Goal: Transaction & Acquisition: Purchase product/service

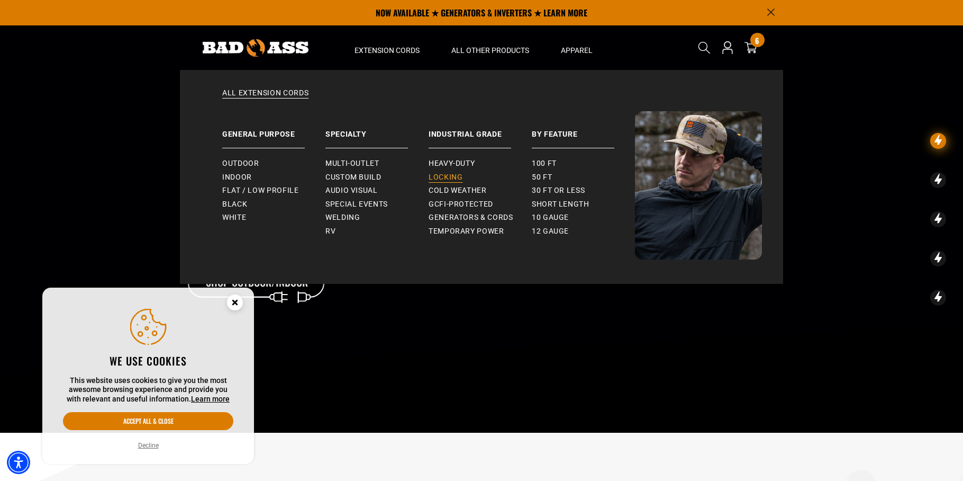
click at [444, 178] on span "Locking" at bounding box center [446, 178] width 34 height 10
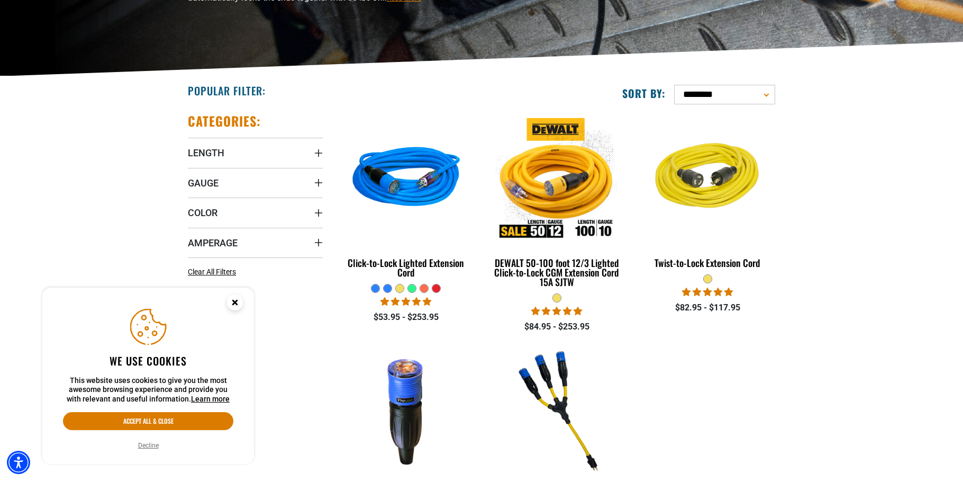
scroll to position [197, 0]
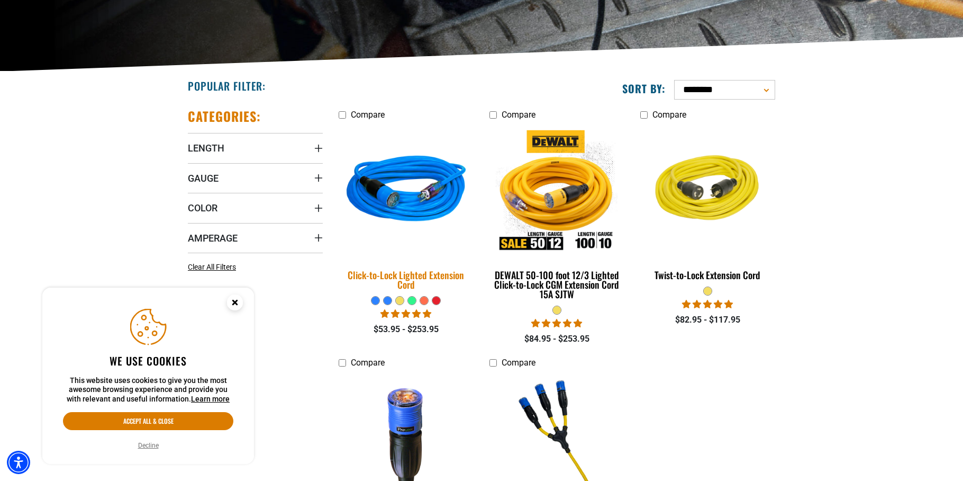
click at [423, 201] on img at bounding box center [406, 190] width 148 height 135
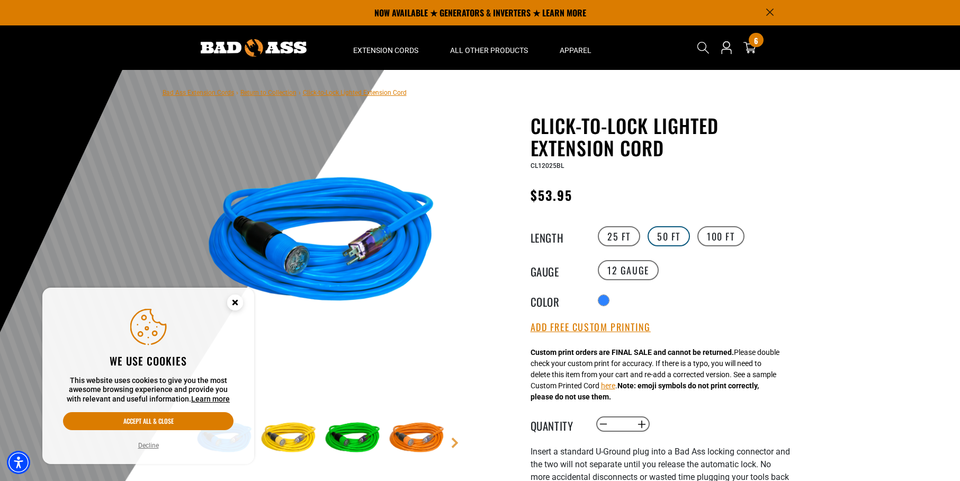
click at [679, 238] on label "50 FT" at bounding box center [668, 236] width 42 height 20
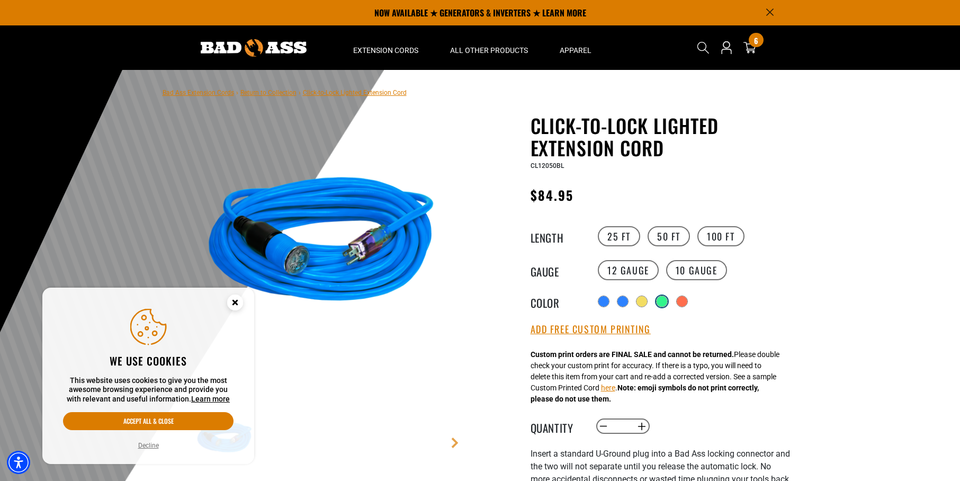
click at [667, 302] on div "products.product.variant_sold_out_or_unavailable" at bounding box center [661, 301] width 11 height 11
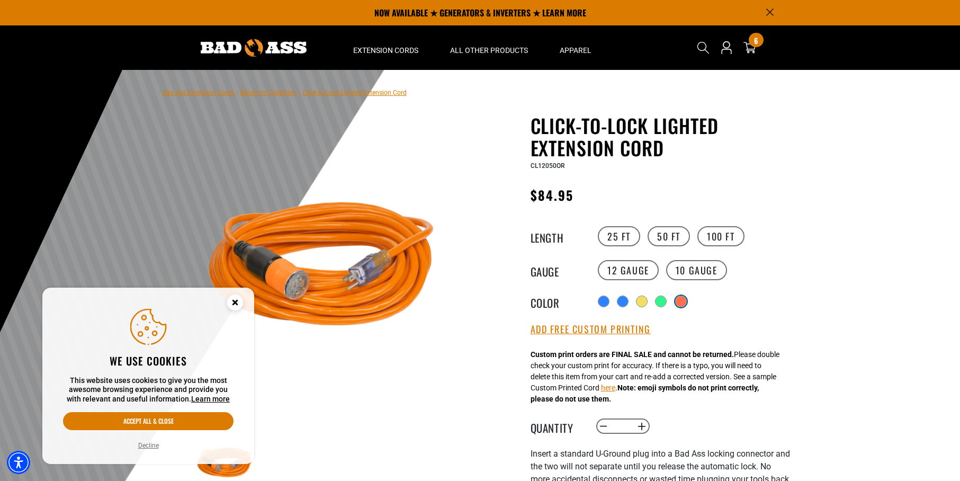
click at [683, 302] on div "products.product.variant_sold_out_or_unavailable" at bounding box center [680, 301] width 11 height 11
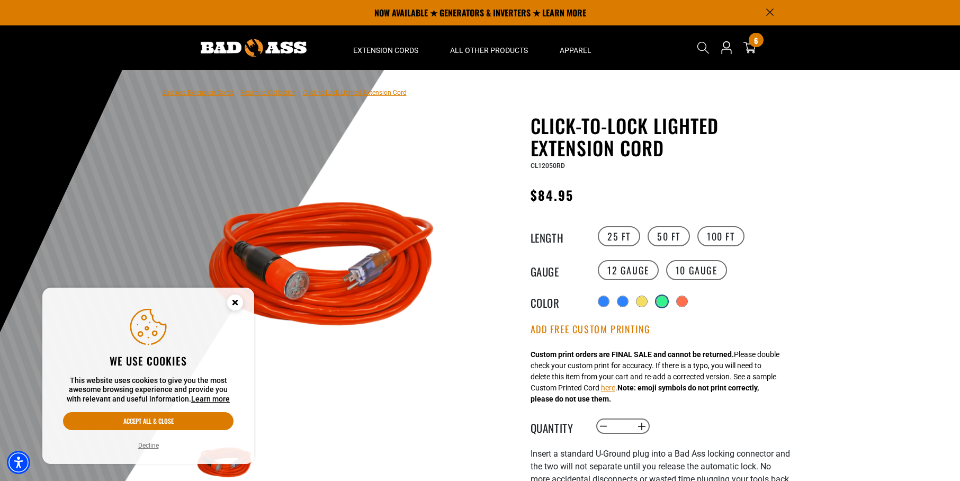
click at [661, 303] on div "products.product.variant_sold_out_or_unavailable" at bounding box center [661, 301] width 11 height 11
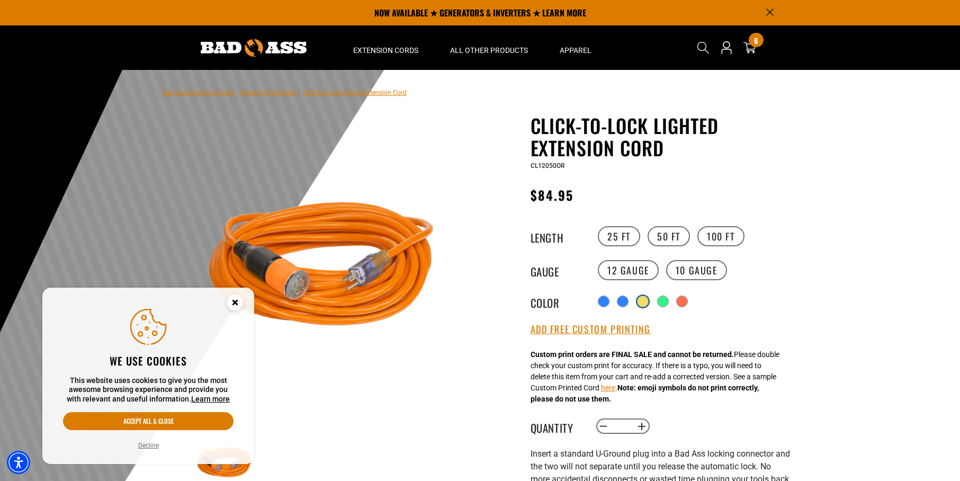
click at [641, 303] on div "products.product.variant_sold_out_or_unavailable" at bounding box center [642, 301] width 11 height 11
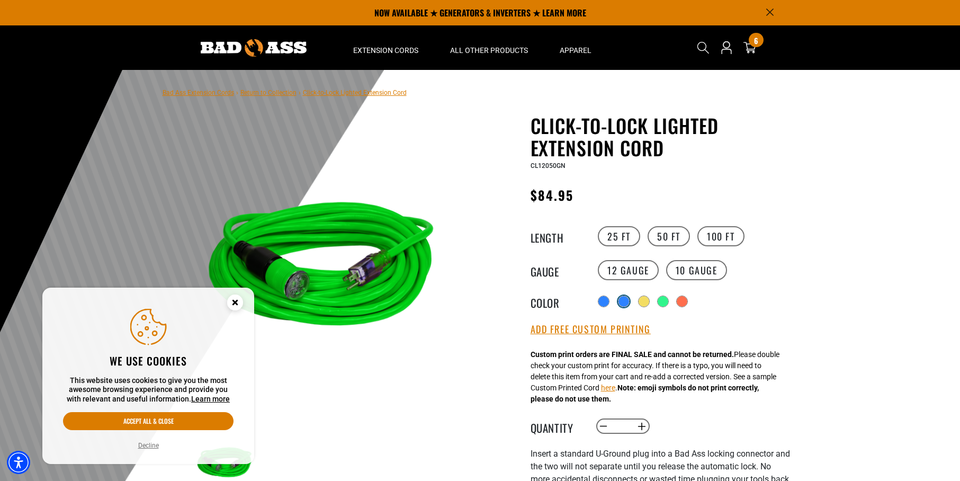
click at [622, 301] on div "products.product.variant_sold_out_or_unavailable" at bounding box center [623, 301] width 11 height 11
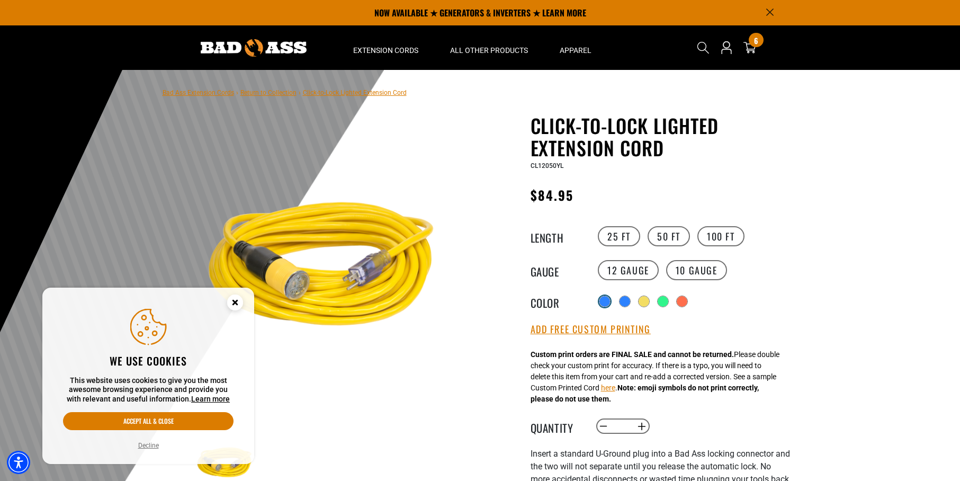
click at [604, 302] on div at bounding box center [604, 301] width 11 height 11
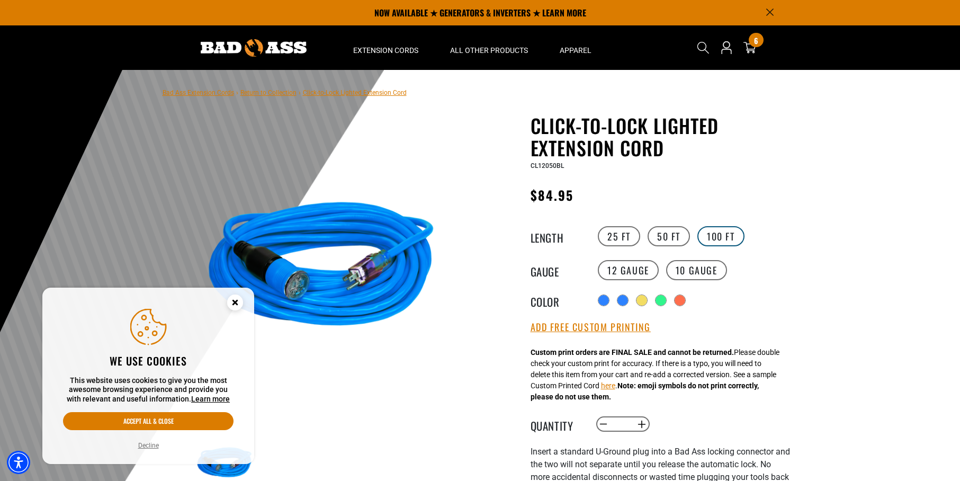
click at [720, 236] on label "100 FT" at bounding box center [720, 236] width 47 height 20
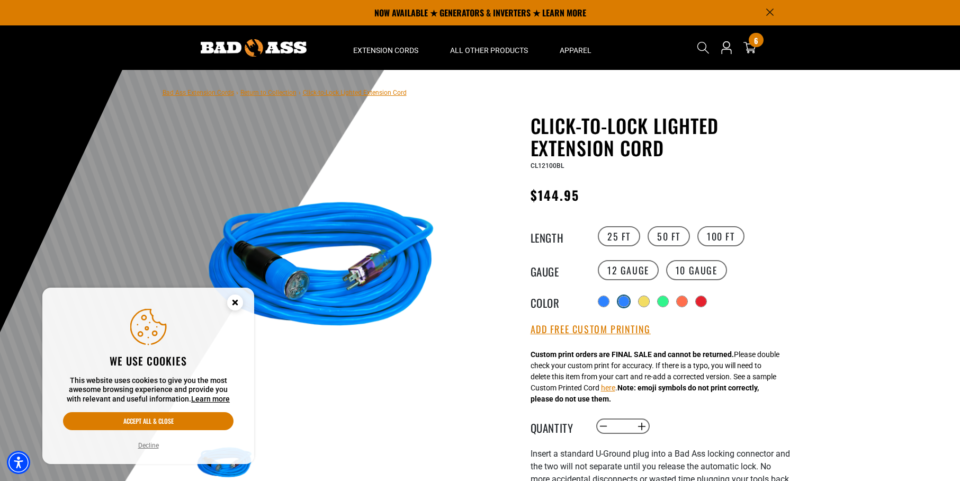
click at [628, 303] on div "products.product.variant_sold_out_or_unavailable" at bounding box center [623, 301] width 11 height 11
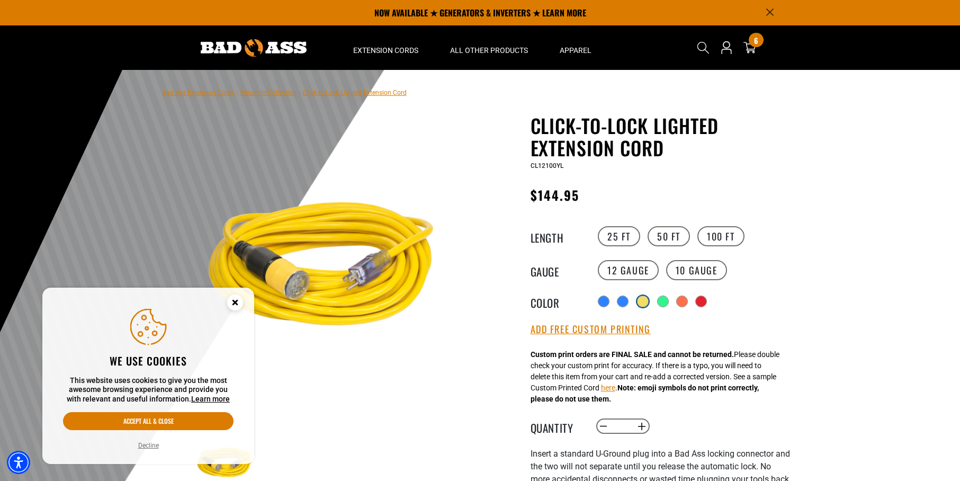
click at [645, 303] on div "products.product.variant_sold_out_or_unavailable" at bounding box center [642, 301] width 11 height 11
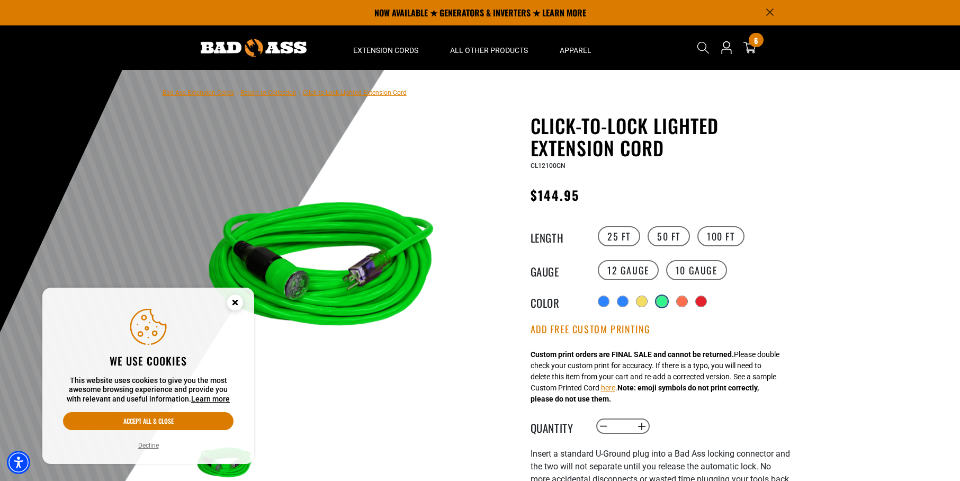
click at [662, 303] on div "products.product.variant_sold_out_or_unavailable" at bounding box center [661, 301] width 11 height 11
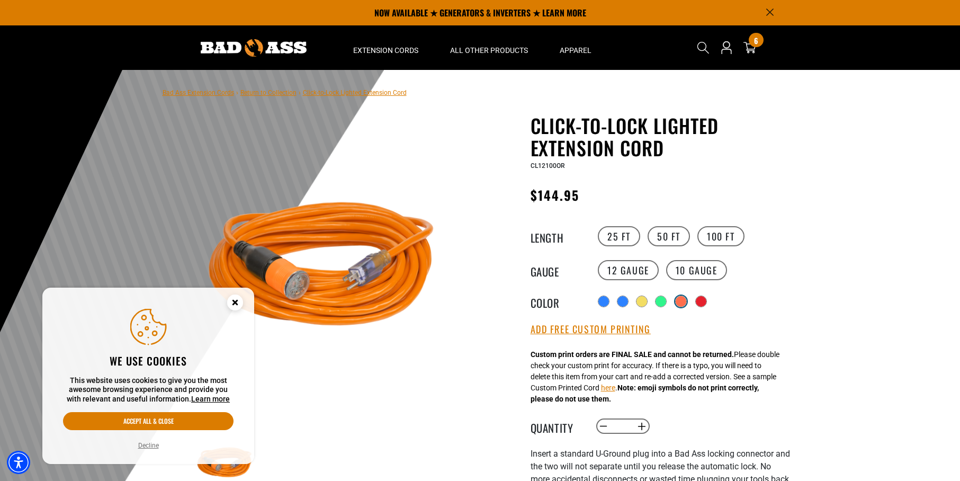
click at [683, 303] on div "products.product.variant_sold_out_or_unavailable" at bounding box center [680, 301] width 11 height 11
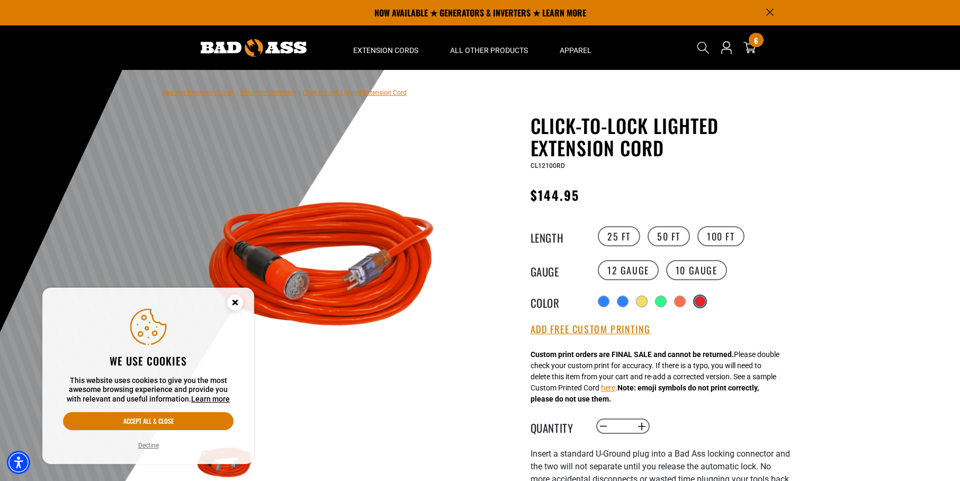
click at [700, 302] on div "products.product.variant_sold_out_or_unavailable" at bounding box center [699, 301] width 11 height 11
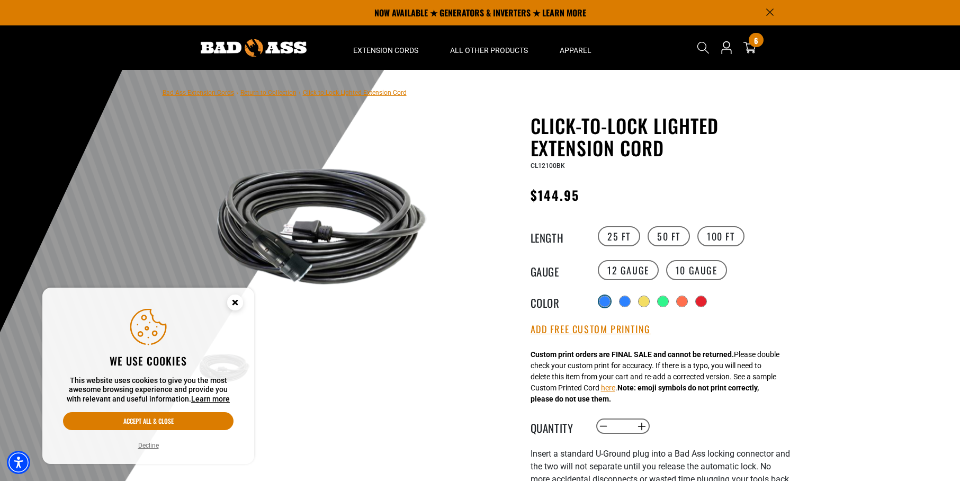
click at [602, 303] on div at bounding box center [604, 301] width 11 height 11
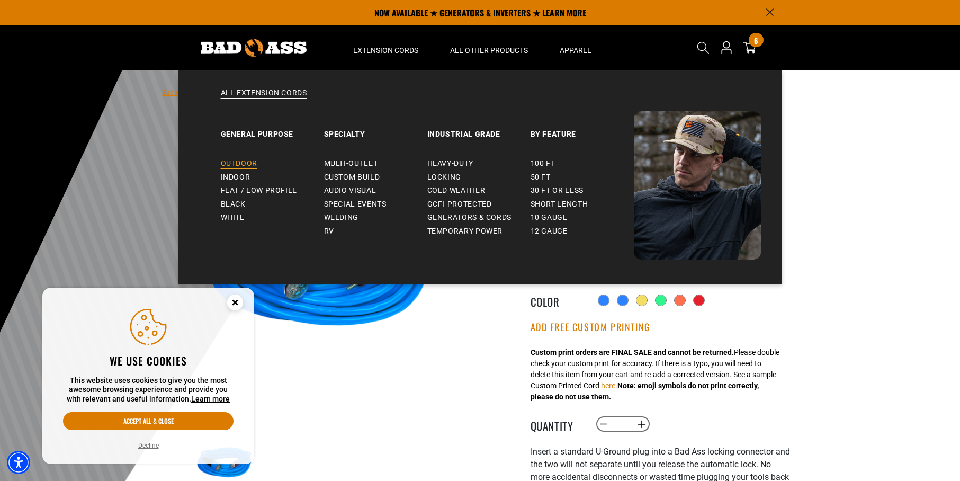
click at [240, 166] on span "Outdoor" at bounding box center [239, 164] width 37 height 10
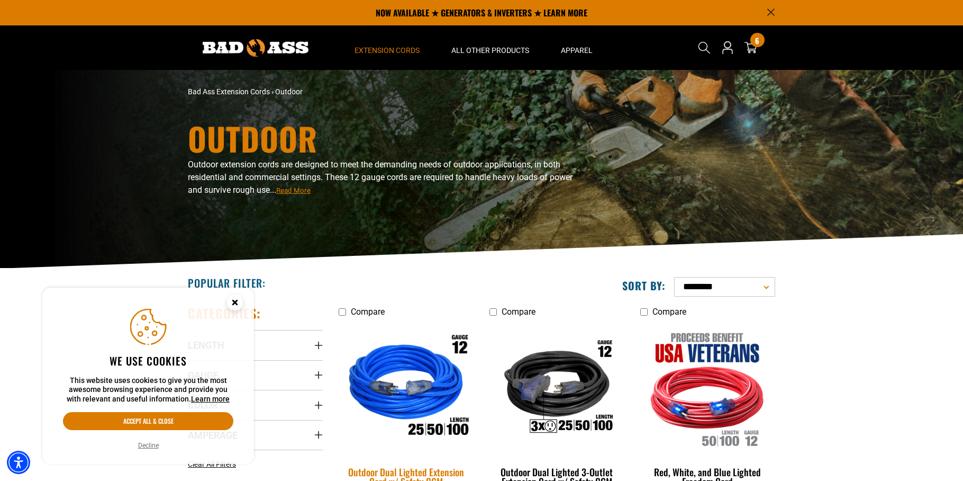
click at [446, 378] on img at bounding box center [406, 387] width 148 height 135
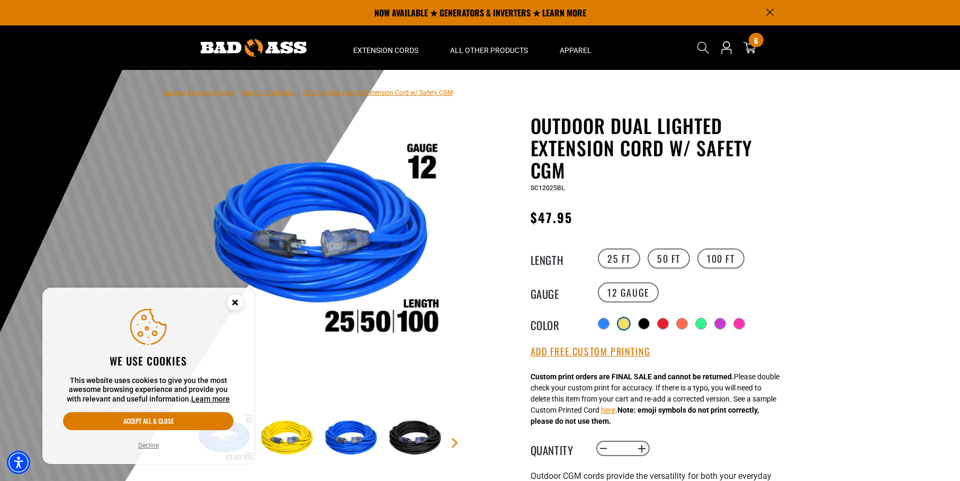
click at [624, 322] on div at bounding box center [623, 323] width 11 height 11
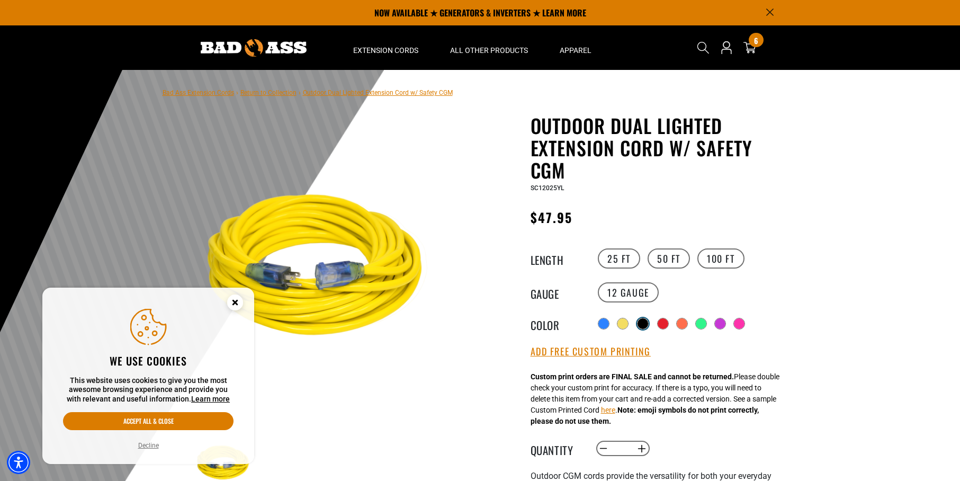
click at [643, 323] on div at bounding box center [642, 323] width 11 height 11
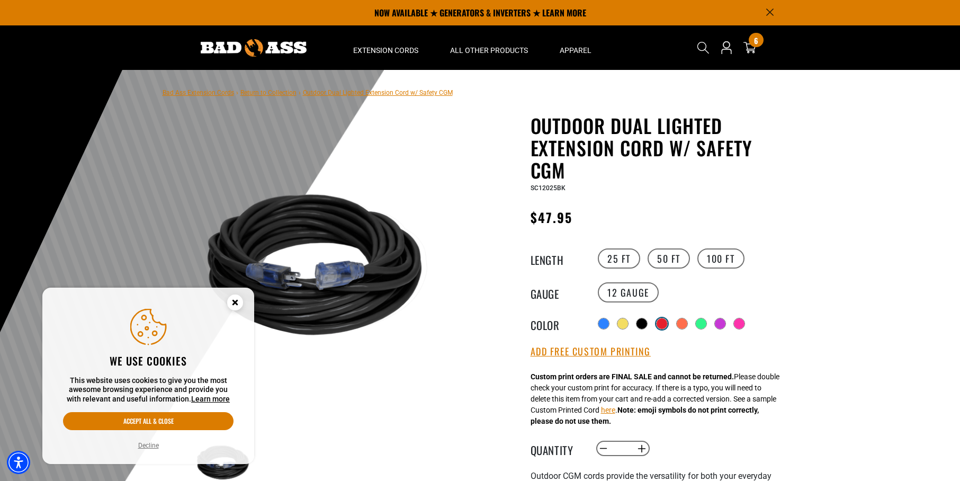
click at [665, 323] on div at bounding box center [661, 323] width 11 height 11
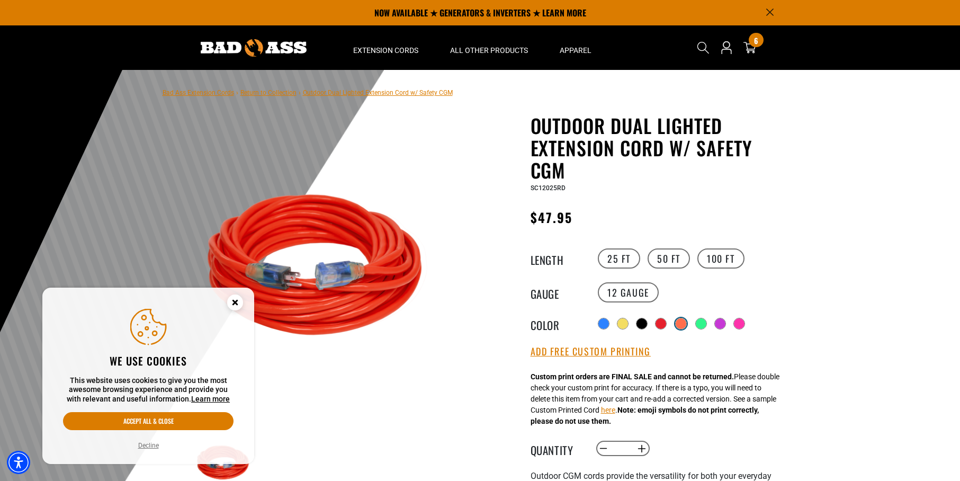
click at [686, 323] on div at bounding box center [680, 323] width 11 height 11
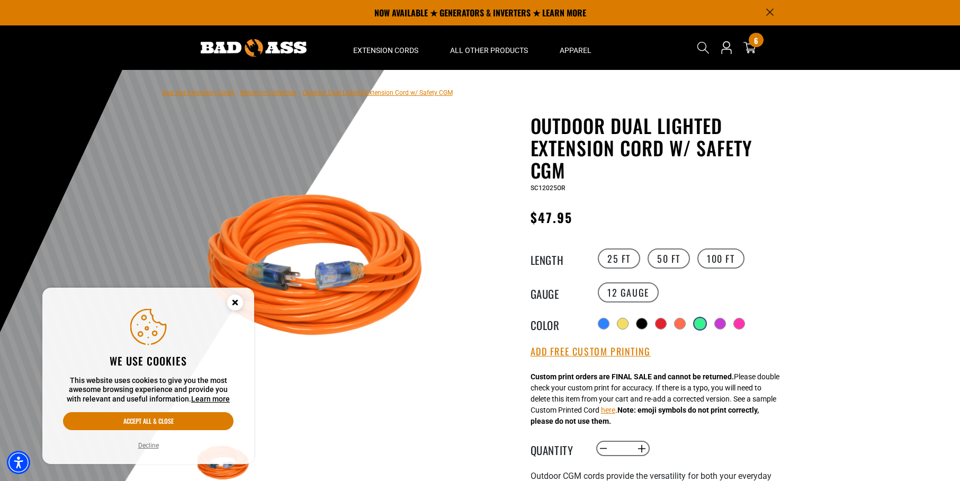
click at [704, 324] on div at bounding box center [699, 323] width 11 height 11
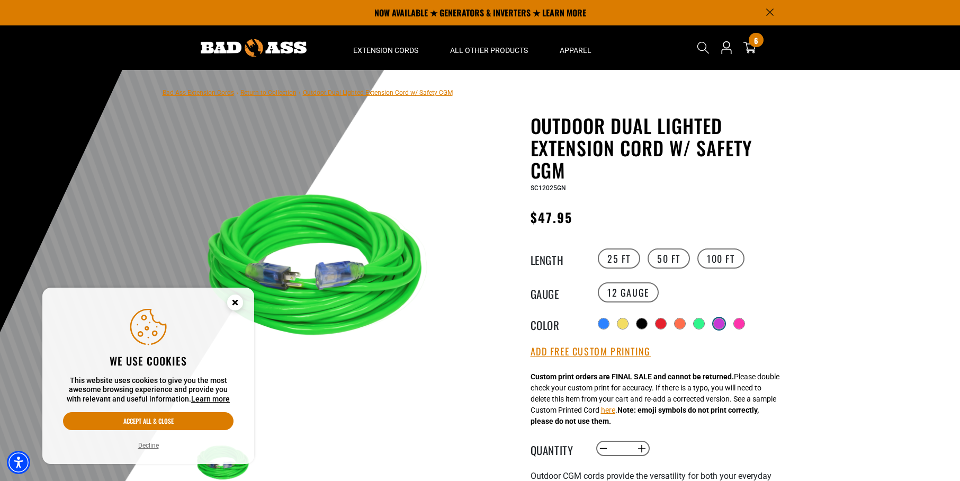
click at [720, 323] on div at bounding box center [718, 323] width 11 height 11
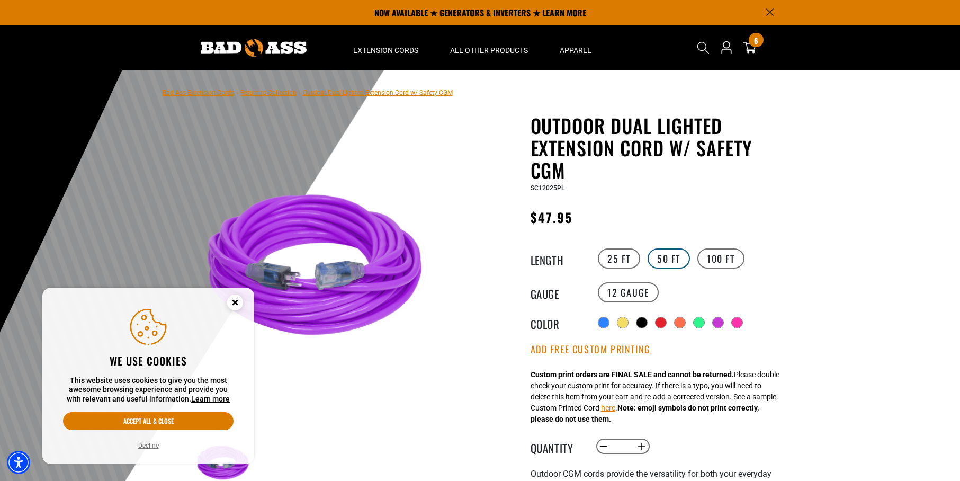
click at [662, 260] on label "50 FT" at bounding box center [668, 258] width 42 height 20
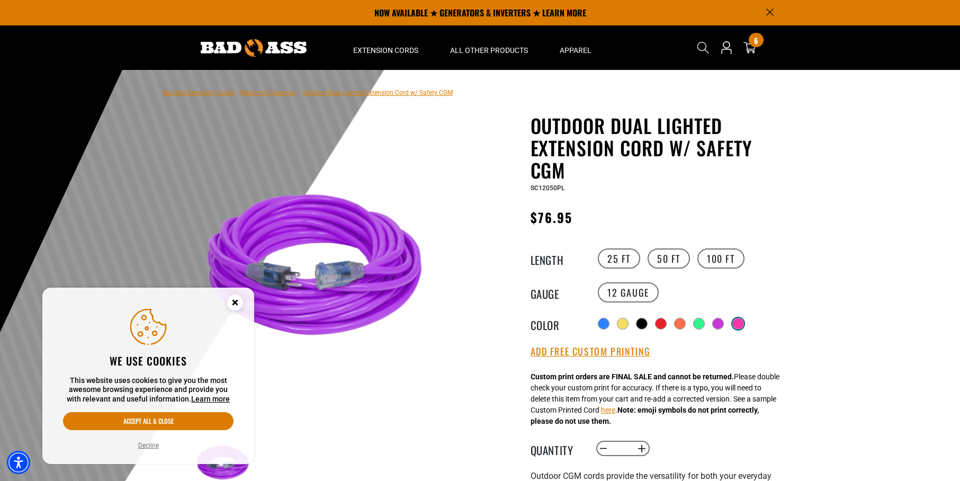
click at [743, 324] on div at bounding box center [737, 323] width 11 height 11
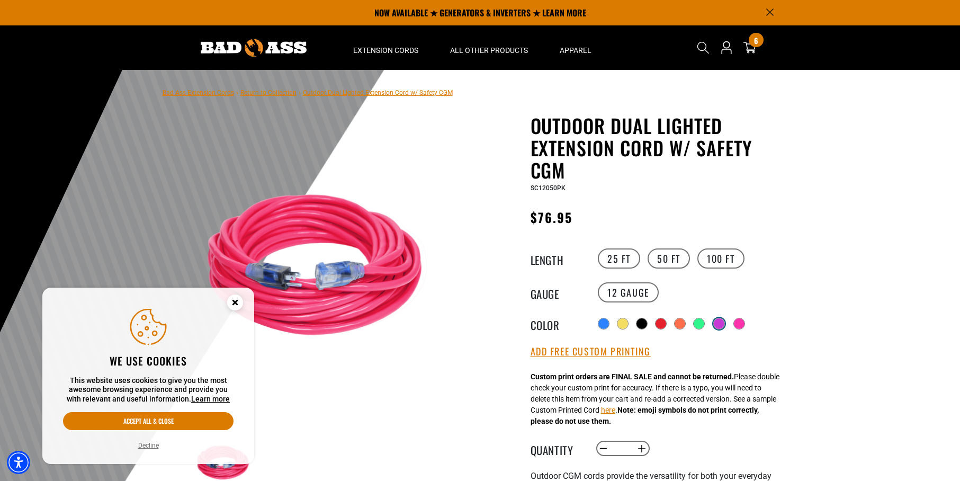
click at [717, 323] on div at bounding box center [718, 323] width 11 height 11
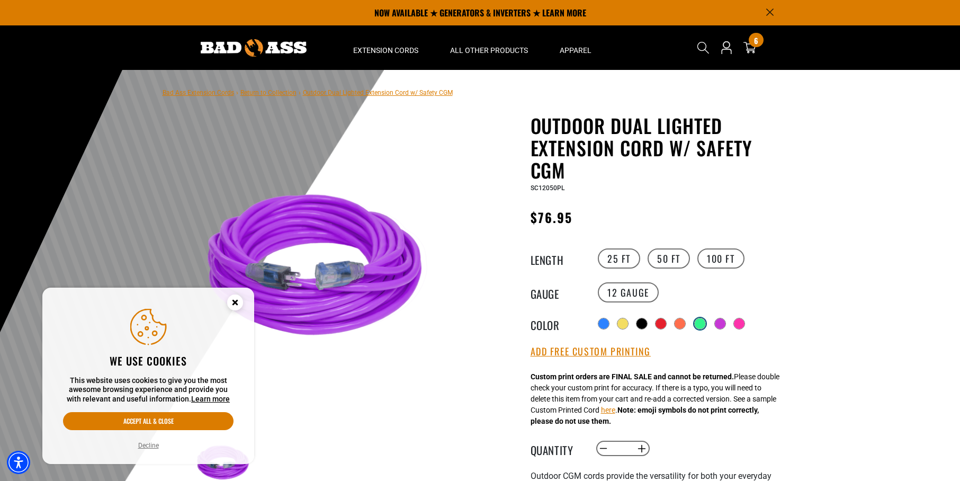
click at [696, 322] on div at bounding box center [699, 323] width 11 height 11
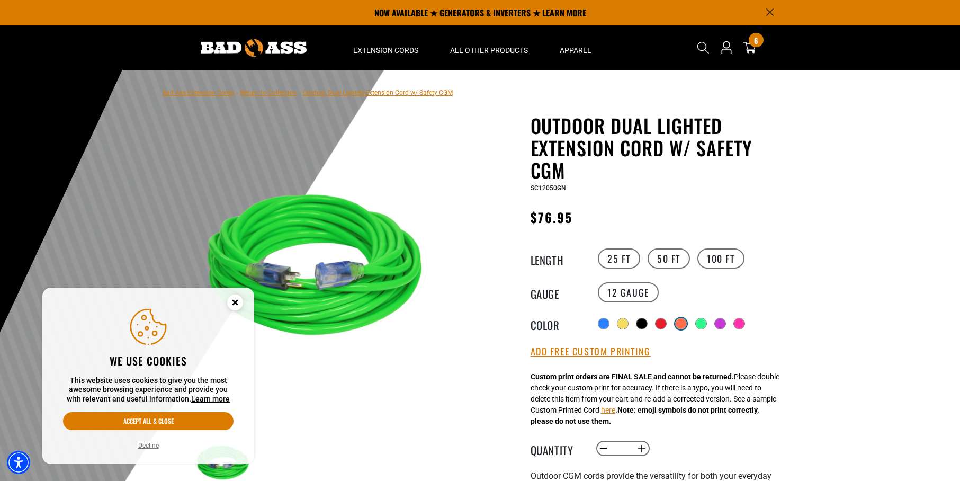
click at [680, 324] on div at bounding box center [680, 323] width 11 height 11
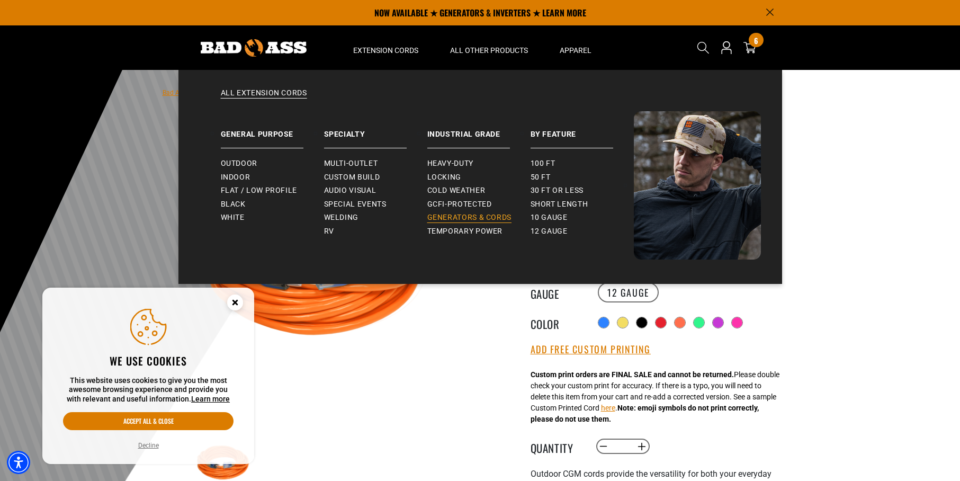
click at [440, 219] on span "Generators & Cords" at bounding box center [469, 218] width 85 height 10
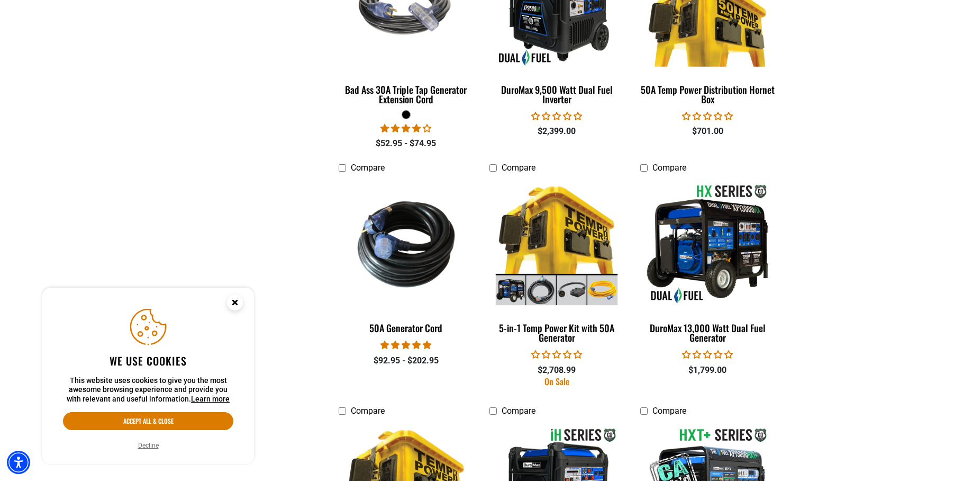
scroll to position [1650, 0]
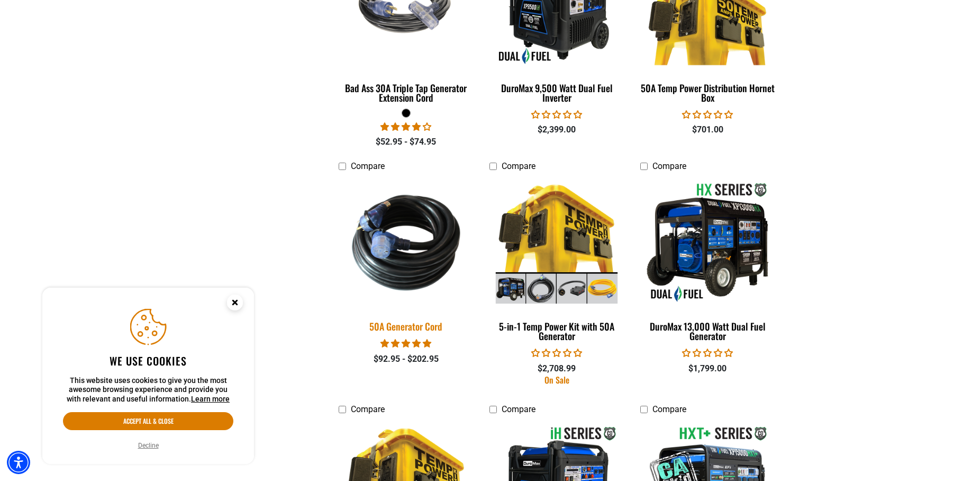
click at [409, 258] on img at bounding box center [406, 242] width 148 height 135
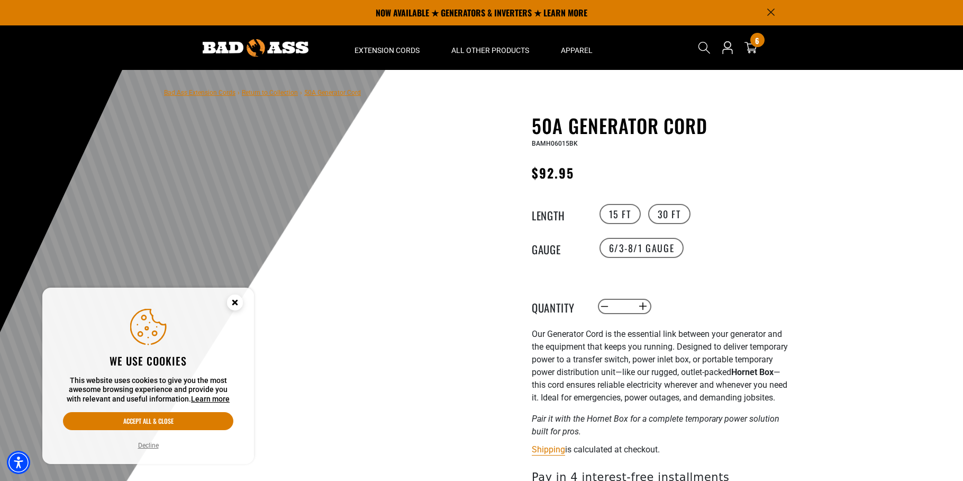
click at [240, 302] on circle "Close this option" at bounding box center [235, 302] width 16 height 16
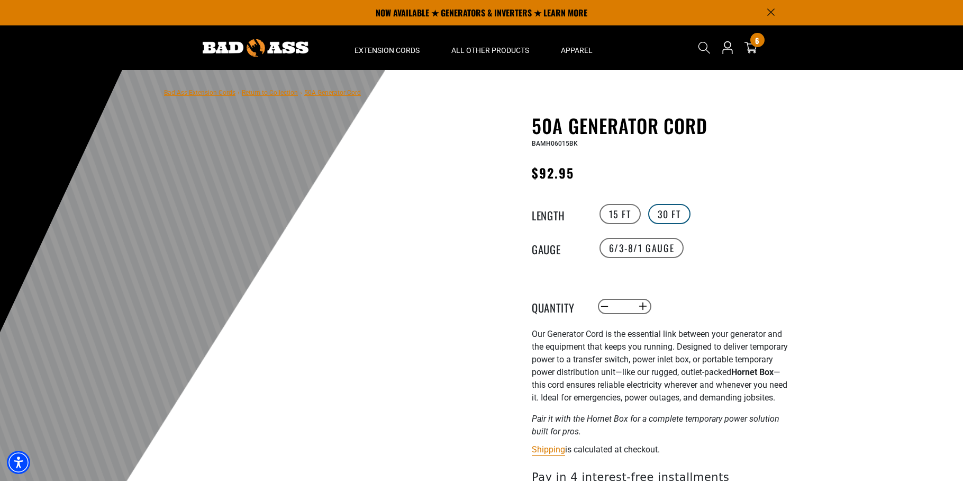
click at [656, 218] on label "30 FT" at bounding box center [669, 214] width 42 height 20
click at [628, 215] on label "15 FT" at bounding box center [620, 214] width 41 height 20
click at [474, 196] on div at bounding box center [323, 379] width 318 height 530
click at [662, 212] on label "30 FT" at bounding box center [669, 214] width 42 height 20
click at [627, 213] on label "15 FT" at bounding box center [620, 214] width 41 height 20
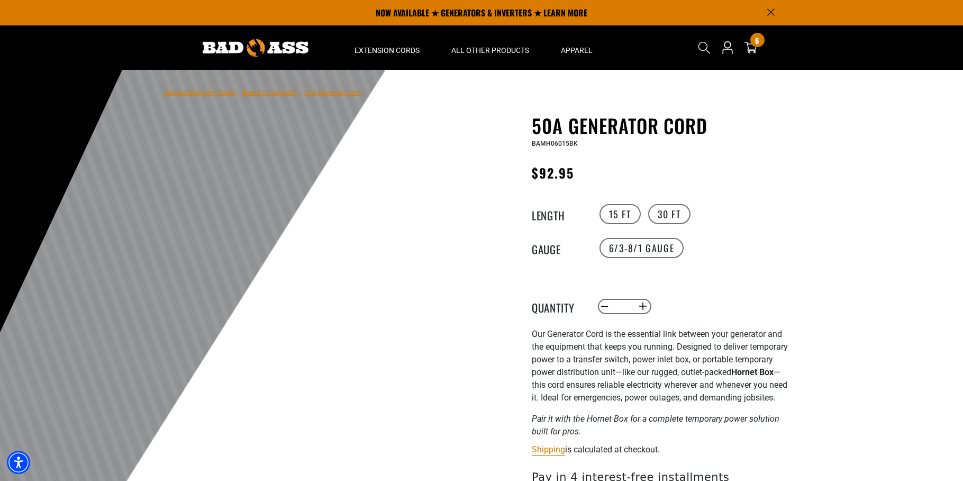
click at [231, 147] on div at bounding box center [323, 379] width 318 height 530
click at [649, 211] on label "30 FT" at bounding box center [669, 214] width 42 height 20
click at [625, 214] on label "15 FT" at bounding box center [620, 214] width 41 height 20
click at [661, 214] on label "30 FT" at bounding box center [669, 214] width 42 height 20
click at [617, 215] on label "15 FT" at bounding box center [620, 214] width 41 height 20
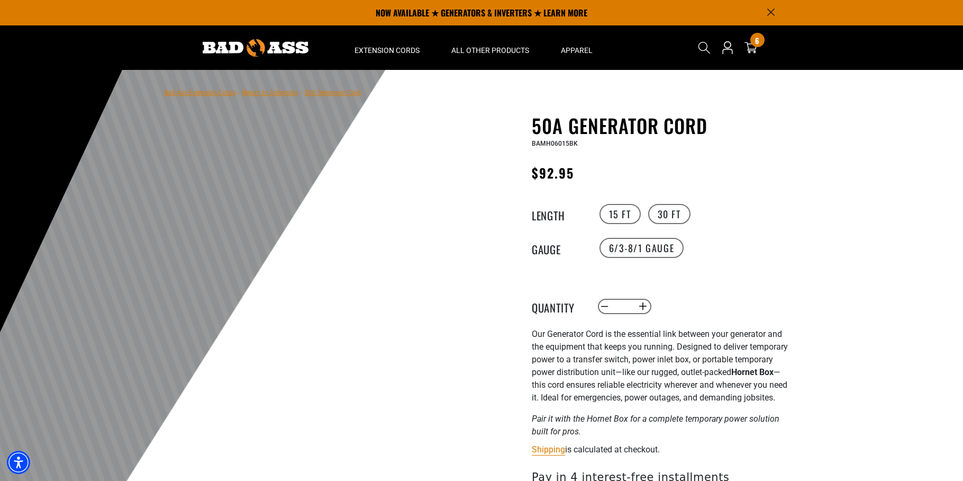
click at [266, 92] on link "Return to Collection" at bounding box center [270, 92] width 56 height 7
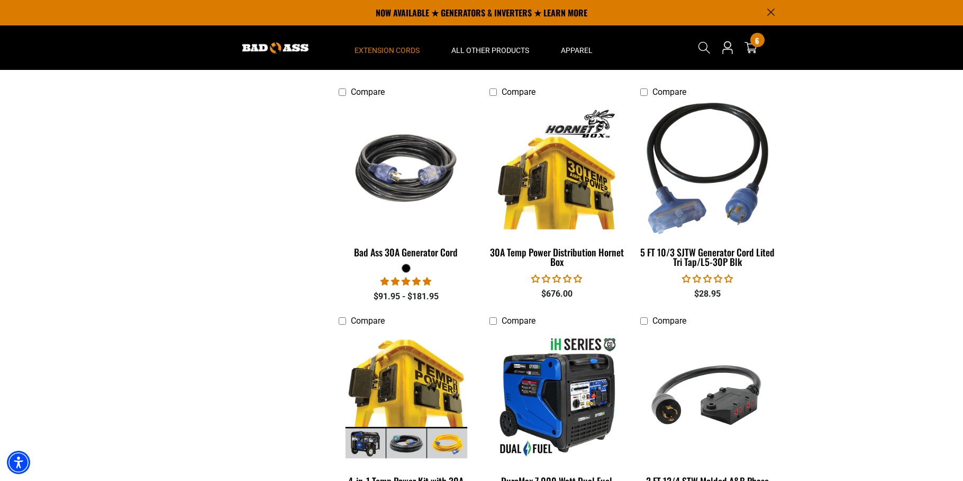
scroll to position [1010, 0]
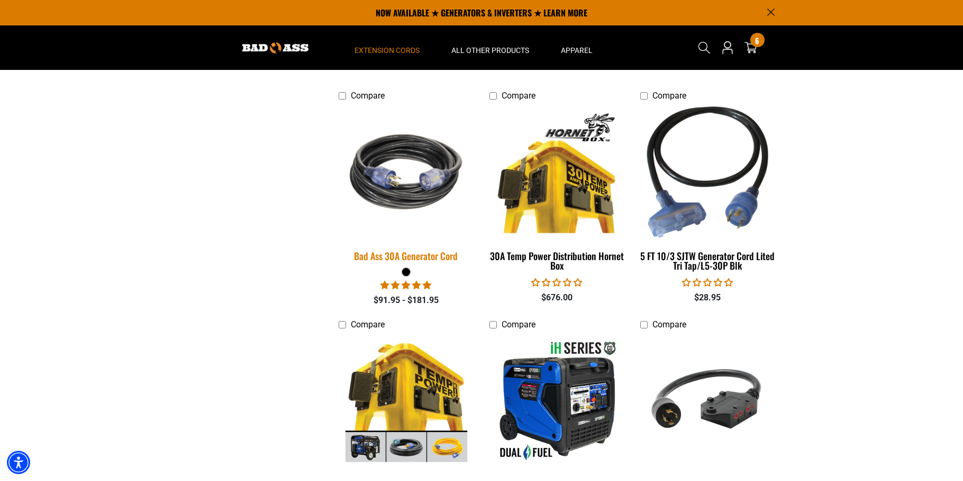
click at [408, 195] on img at bounding box center [406, 171] width 148 height 135
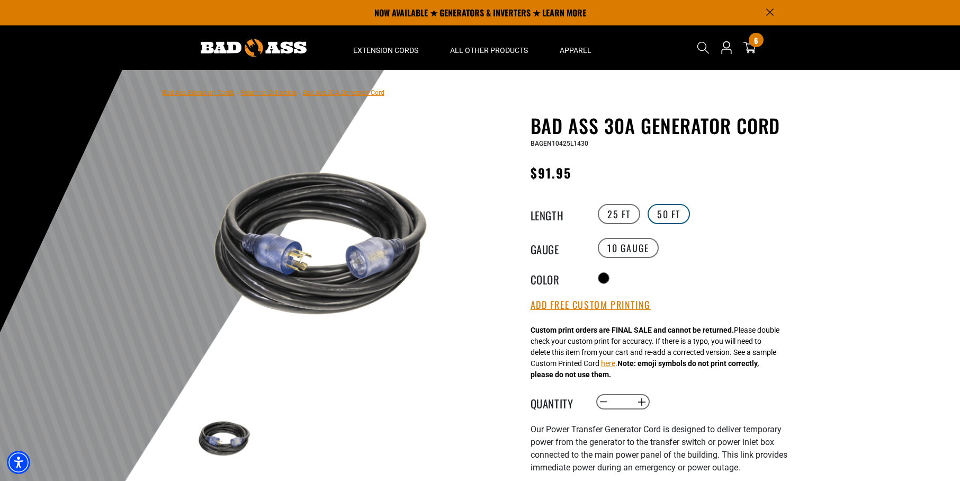
click at [677, 209] on label "50 FT" at bounding box center [668, 214] width 42 height 20
click at [612, 216] on label "25 FT" at bounding box center [619, 214] width 42 height 20
click at [258, 95] on link "Return to Collection" at bounding box center [268, 92] width 56 height 7
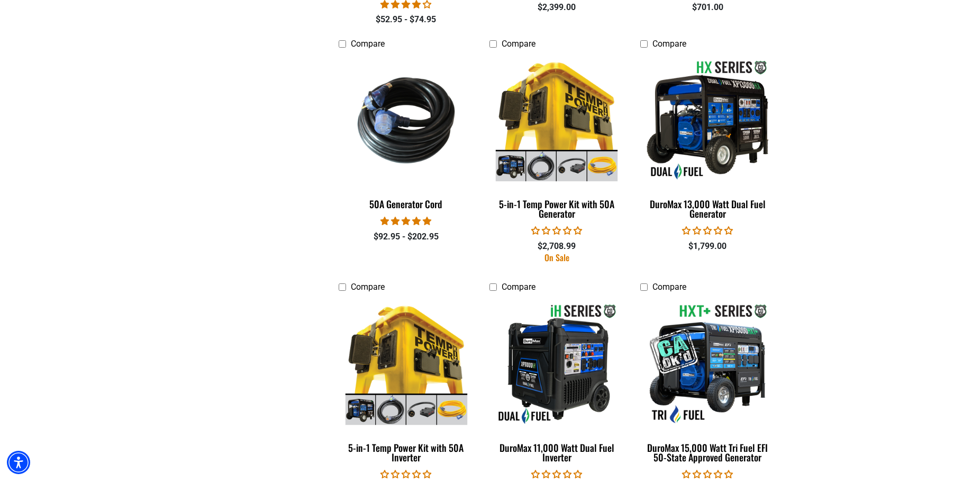
scroll to position [1785, 0]
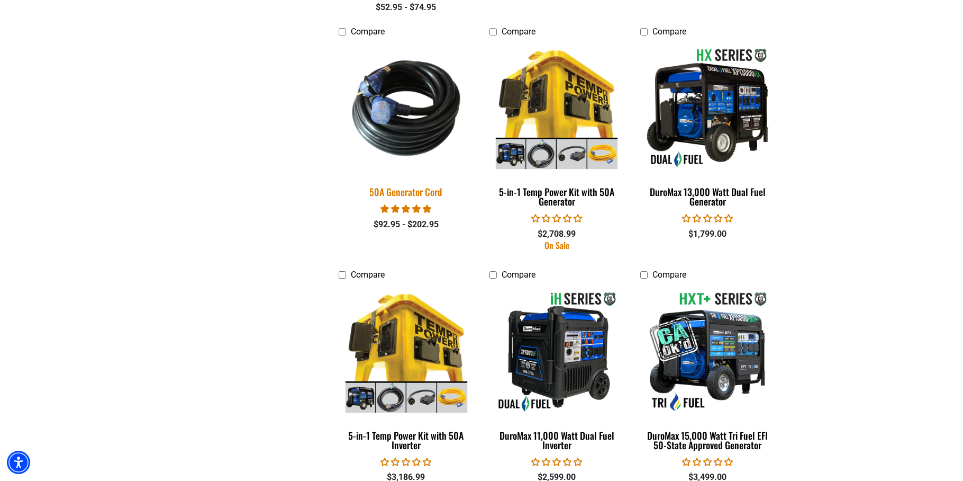
click at [412, 132] on img at bounding box center [406, 107] width 148 height 135
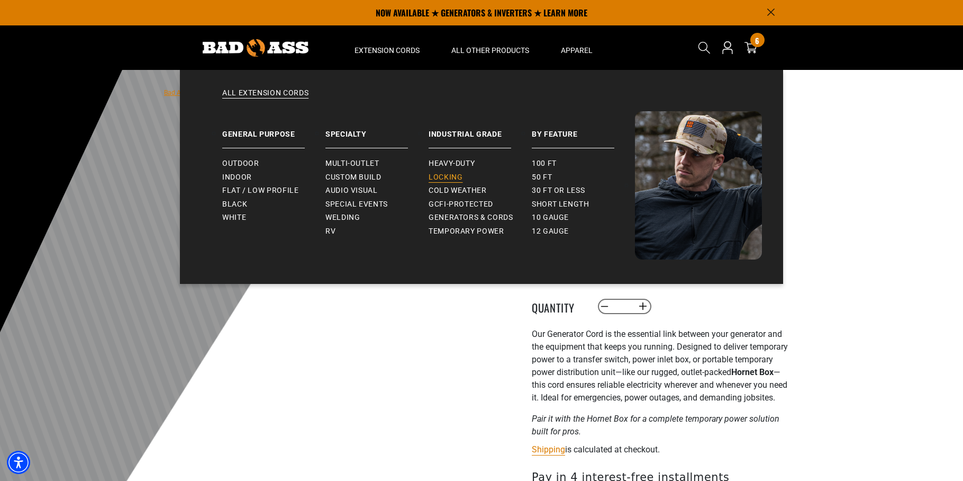
click at [437, 177] on span "Locking" at bounding box center [446, 178] width 34 height 10
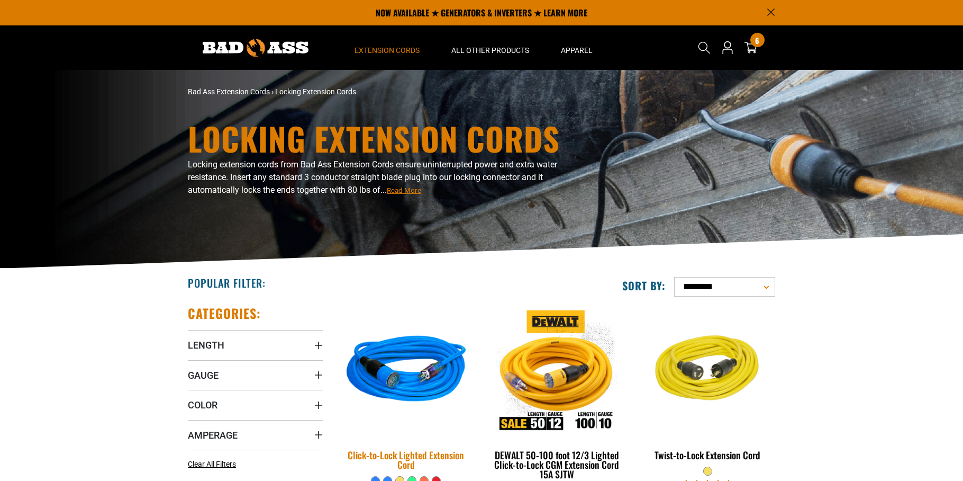
click at [438, 361] on img at bounding box center [406, 370] width 148 height 135
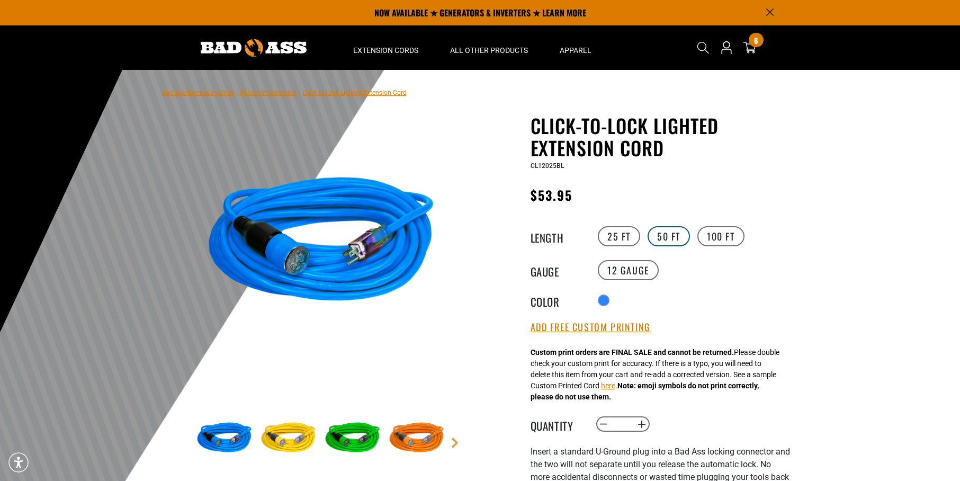
click at [666, 234] on label "50 FT" at bounding box center [668, 236] width 42 height 20
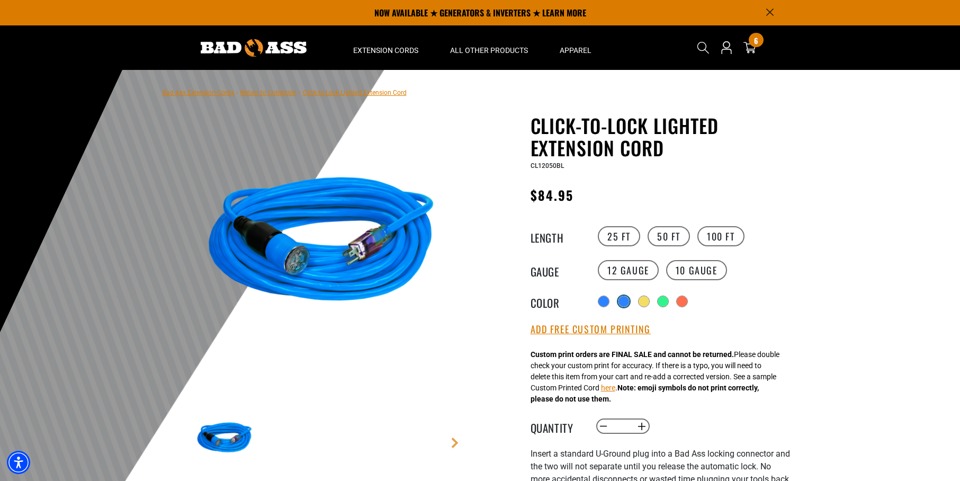
click at [628, 301] on div "products.product.variant_sold_out_or_unavailable" at bounding box center [623, 301] width 11 height 11
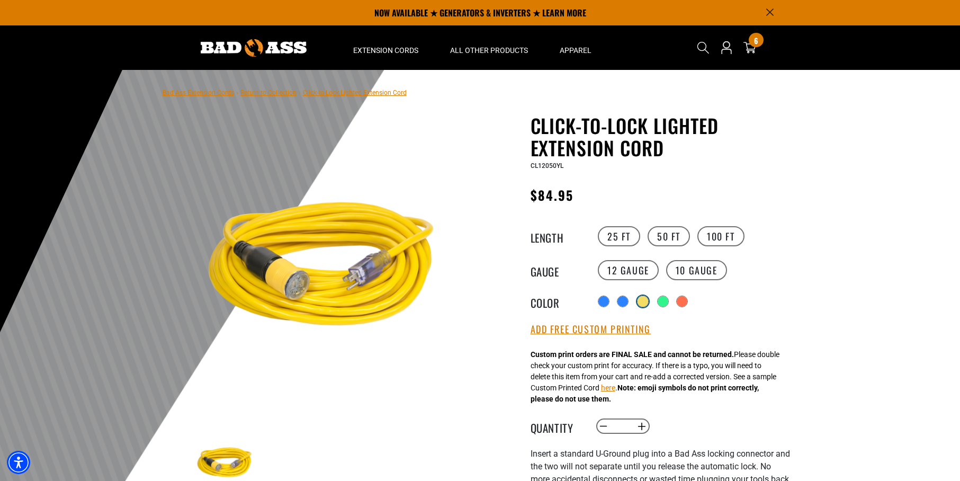
click at [644, 303] on div "products.product.variant_sold_out_or_unavailable" at bounding box center [642, 301] width 11 height 11
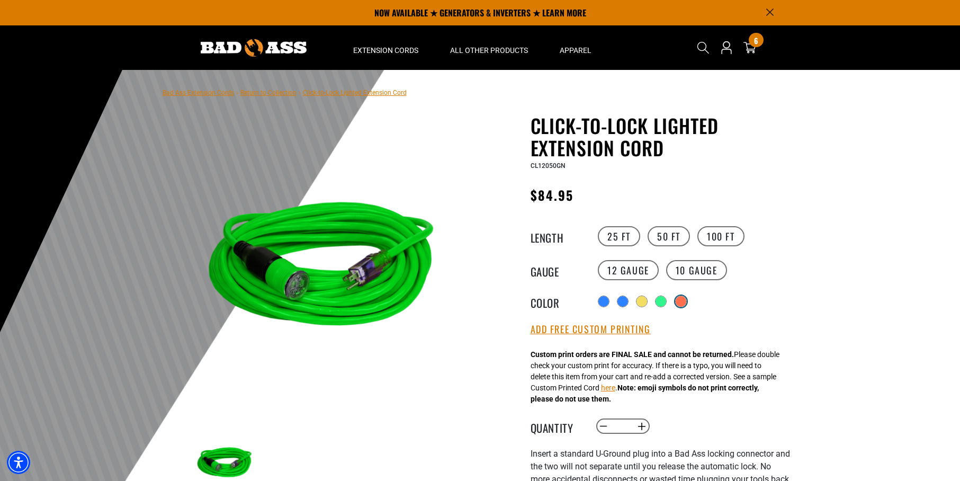
click at [686, 303] on div "products.product.variant_sold_out_or_unavailable" at bounding box center [680, 301] width 11 height 11
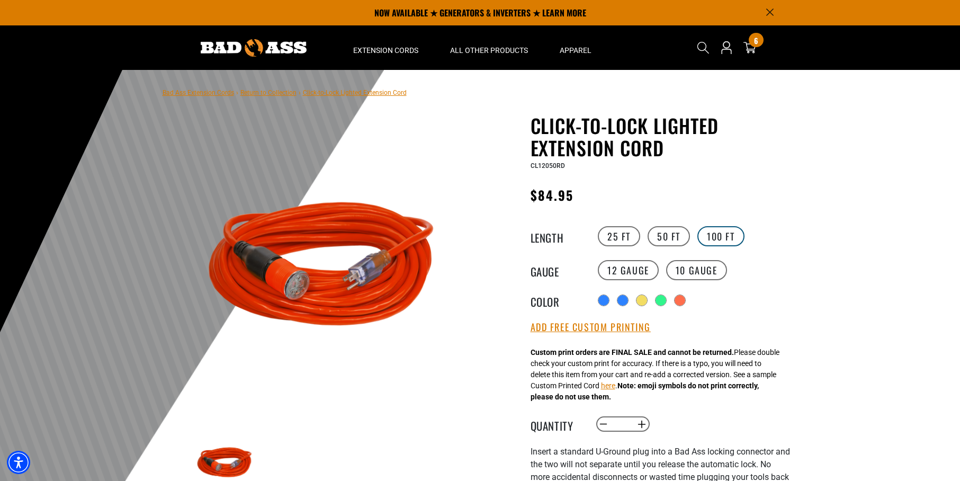
click at [722, 239] on label "100 FT" at bounding box center [720, 236] width 47 height 20
click at [631, 236] on label "25 FT" at bounding box center [619, 236] width 42 height 20
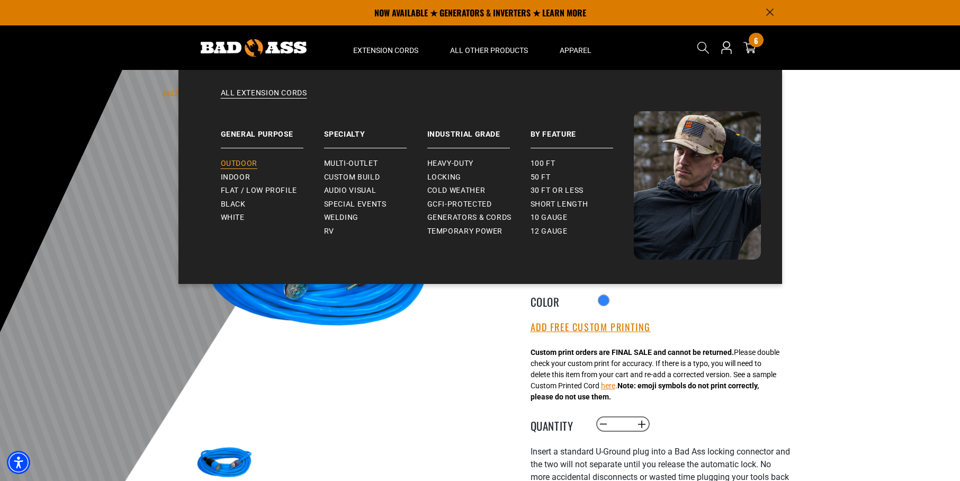
click at [245, 158] on link "Outdoor" at bounding box center [272, 164] width 103 height 14
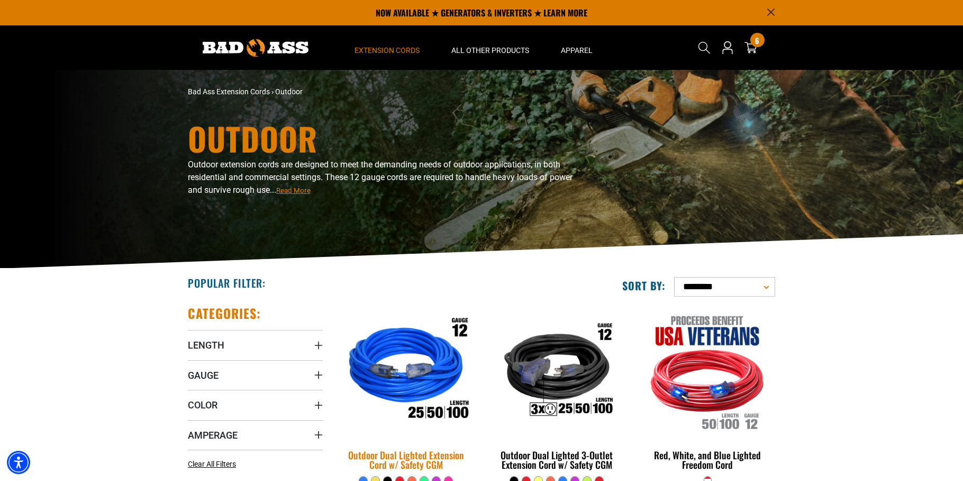
click at [423, 377] on img at bounding box center [406, 370] width 148 height 135
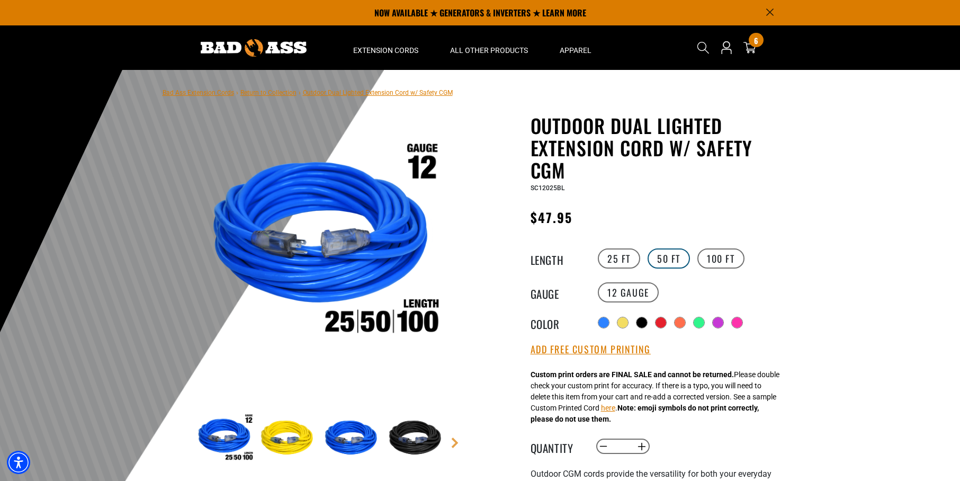
click at [680, 257] on label "50 FT" at bounding box center [668, 258] width 42 height 20
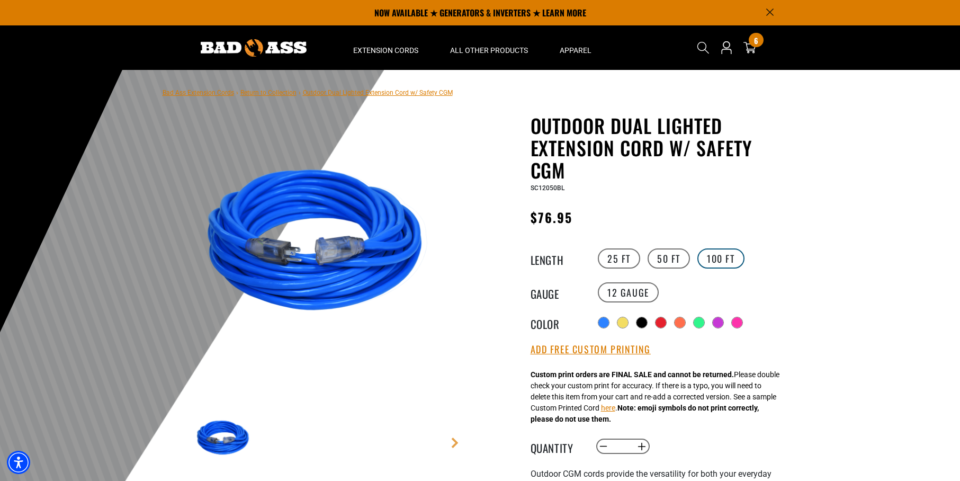
click at [717, 260] on label "100 FT" at bounding box center [720, 258] width 47 height 20
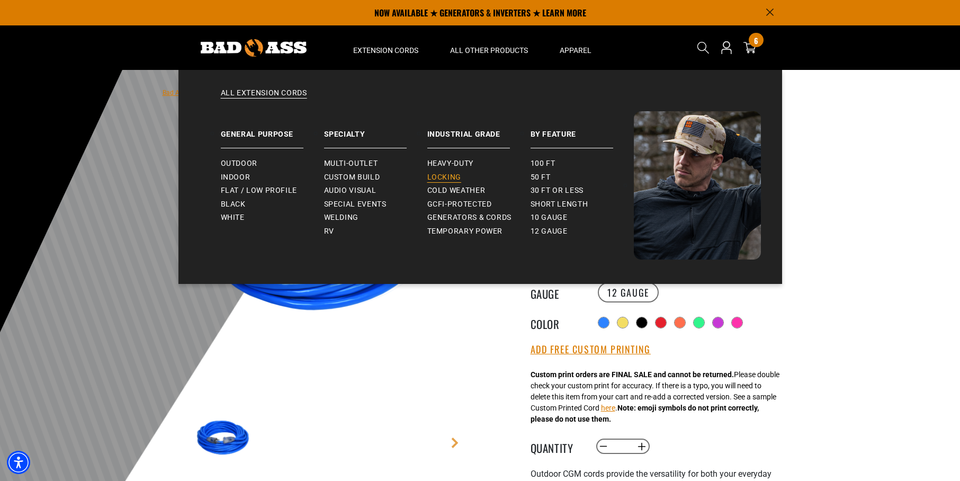
click at [442, 174] on span "Locking" at bounding box center [444, 178] width 34 height 10
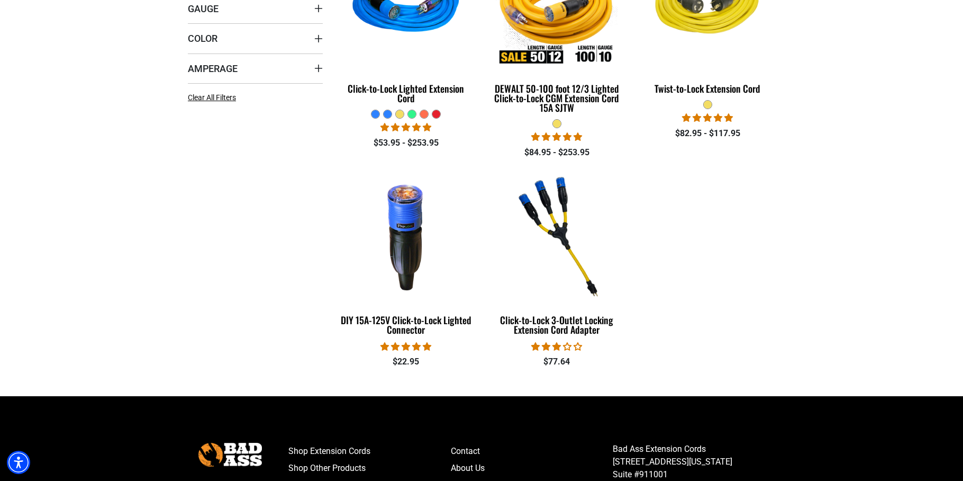
scroll to position [368, 0]
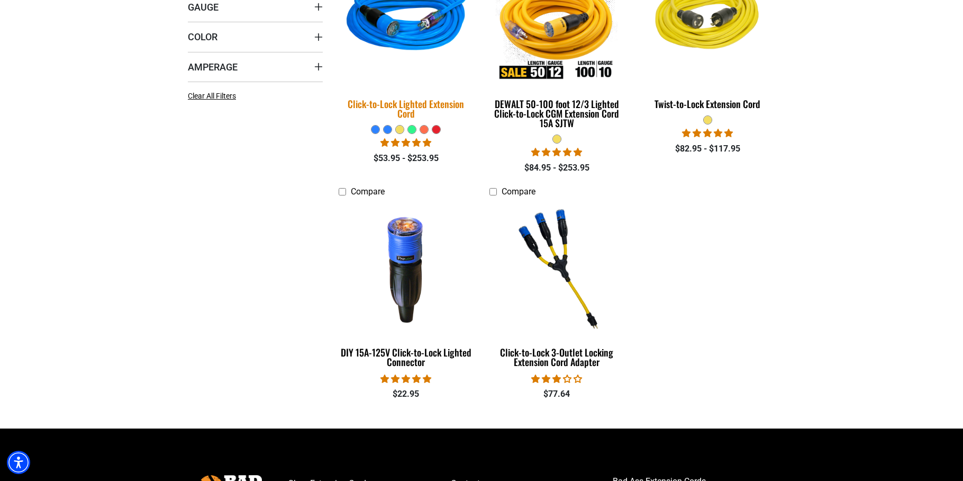
click at [423, 27] on img at bounding box center [406, 19] width 148 height 135
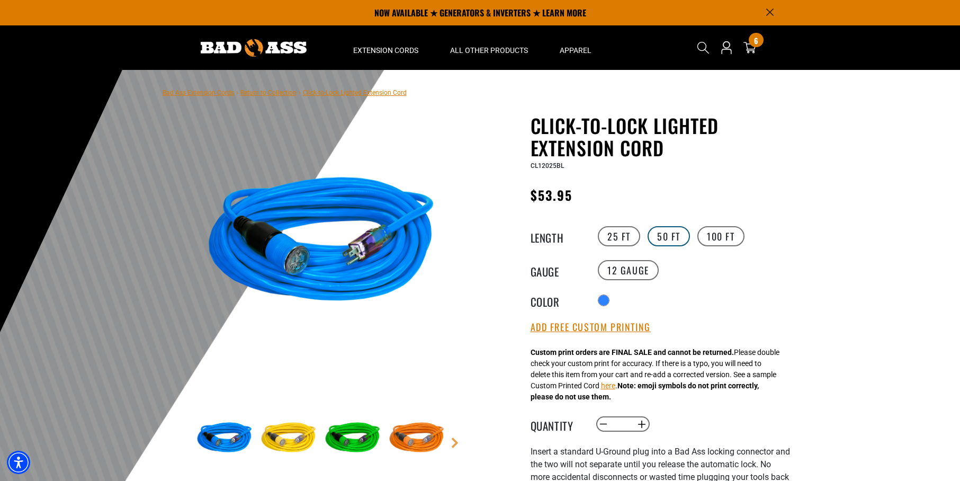
click at [665, 236] on label "50 FT" at bounding box center [668, 236] width 42 height 20
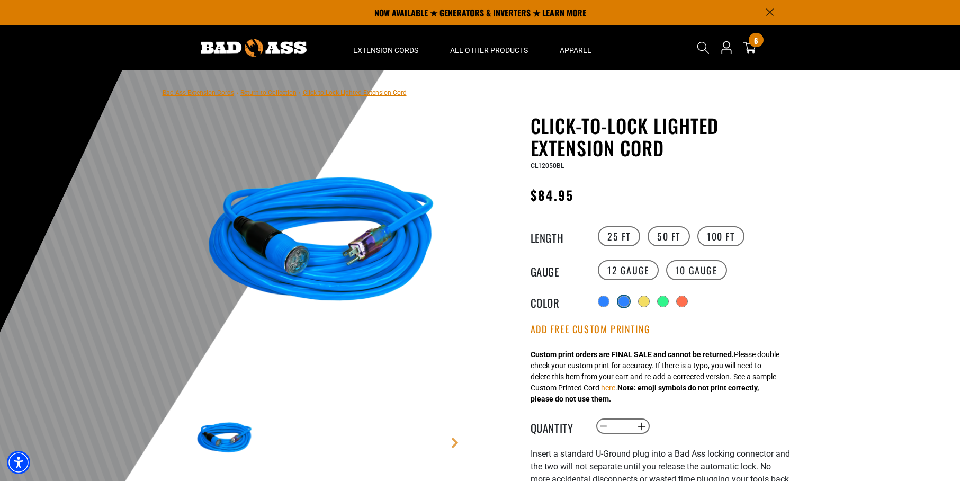
click at [625, 305] on div "products.product.variant_sold_out_or_unavailable" at bounding box center [623, 301] width 11 height 11
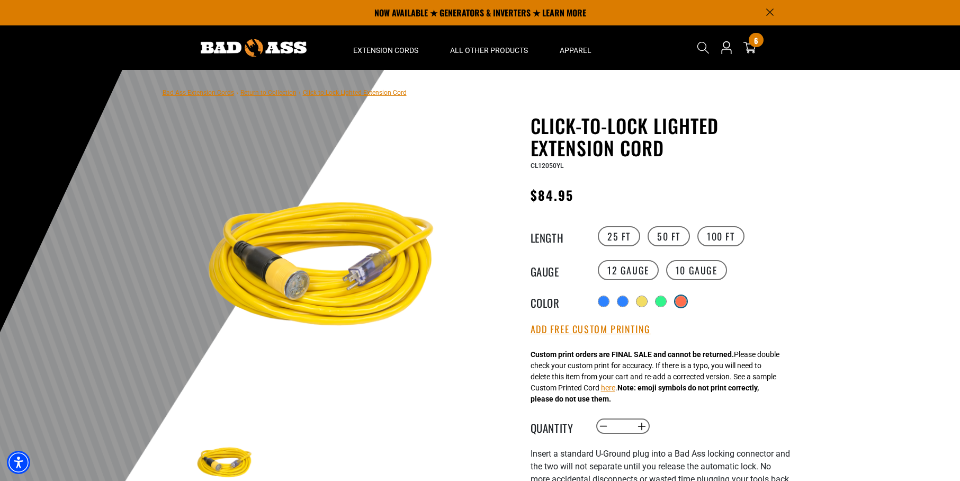
click at [683, 305] on div "products.product.variant_sold_out_or_unavailable" at bounding box center [680, 301] width 11 height 11
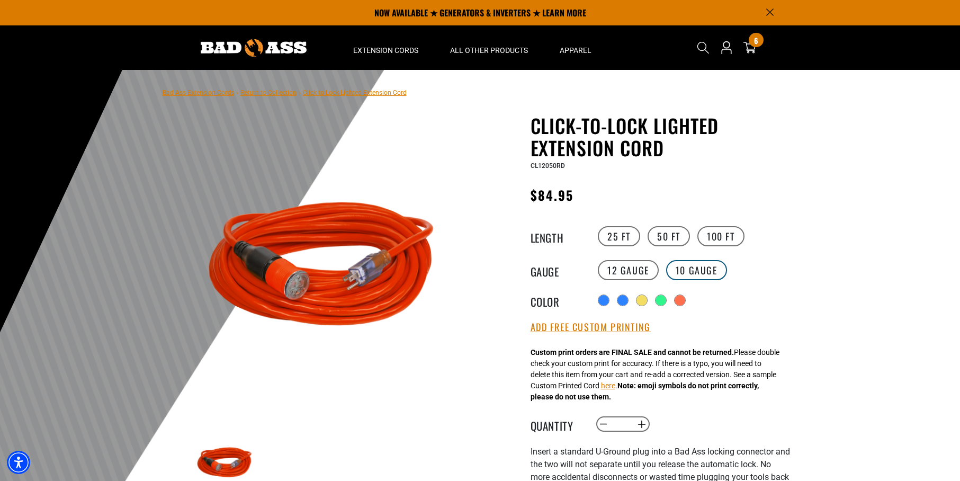
click at [692, 271] on label "10 Gauge products.product.variant_sold_out_or_unavailable" at bounding box center [696, 270] width 61 height 20
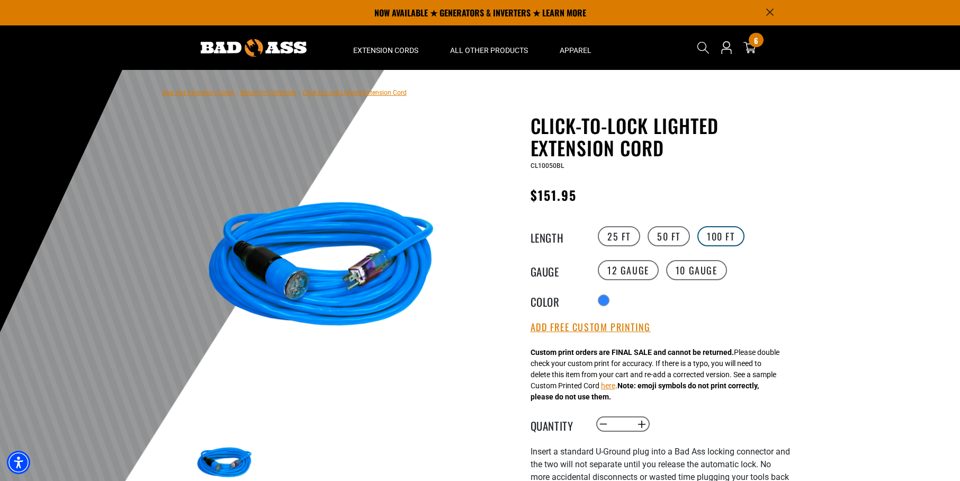
click at [716, 239] on label "100 FT" at bounding box center [720, 236] width 47 height 20
click at [620, 236] on label "25 FT" at bounding box center [619, 236] width 42 height 20
click at [674, 233] on label "50 FT" at bounding box center [668, 236] width 42 height 20
click at [694, 273] on label "10 Gauge products.product.variant_sold_out_or_unavailable" at bounding box center [696, 270] width 61 height 20
click at [711, 236] on label "100 FT" at bounding box center [720, 236] width 47 height 20
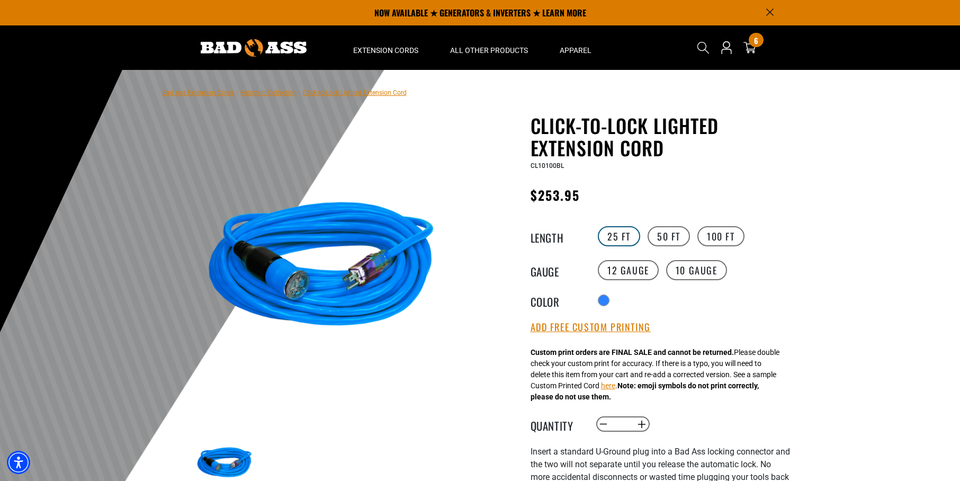
click at [620, 234] on label "25 FT" at bounding box center [619, 236] width 42 height 20
click at [664, 235] on label "50 FT" at bounding box center [668, 236] width 42 height 20
click at [681, 274] on label "10 Gauge products.product.variant_sold_out_or_unavailable" at bounding box center [696, 270] width 61 height 20
click at [721, 235] on label "100 FT" at bounding box center [720, 236] width 47 height 20
click at [661, 236] on label "50 FT" at bounding box center [668, 236] width 42 height 20
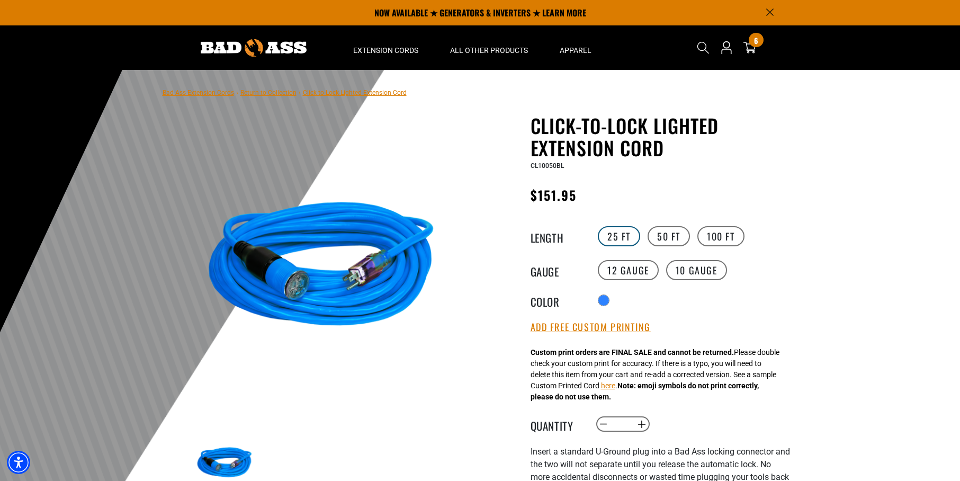
click at [629, 235] on label "25 FT" at bounding box center [619, 236] width 42 height 20
click at [665, 237] on label "50 FT" at bounding box center [668, 236] width 42 height 20
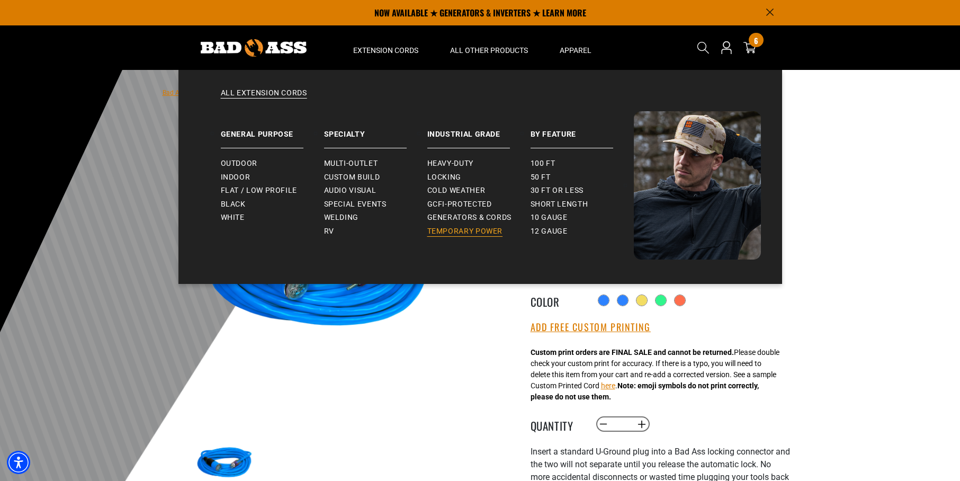
click at [447, 230] on span "Temporary Power" at bounding box center [465, 232] width 76 height 10
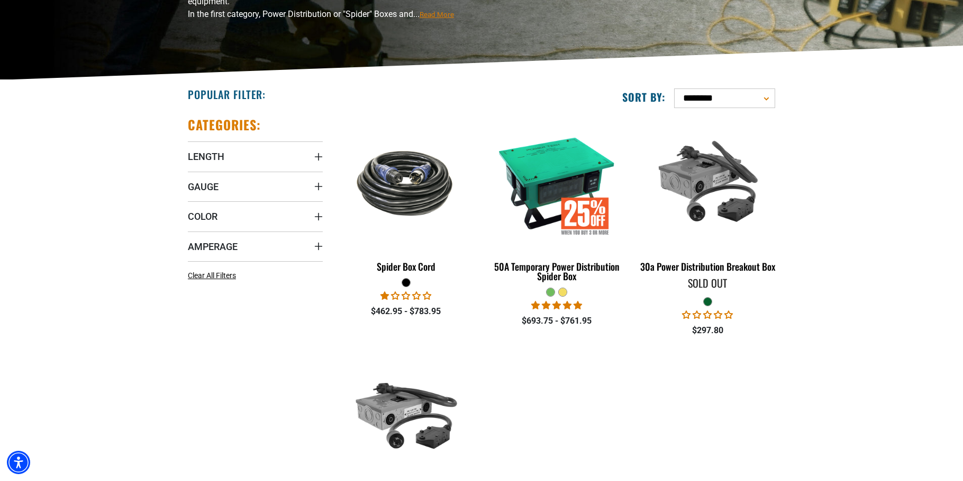
scroll to position [190, 0]
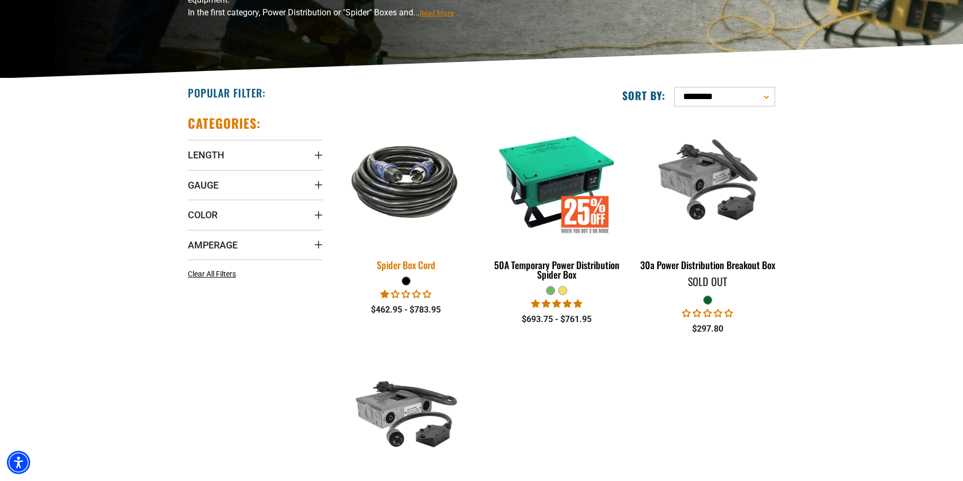
click at [424, 197] on img at bounding box center [406, 181] width 148 height 91
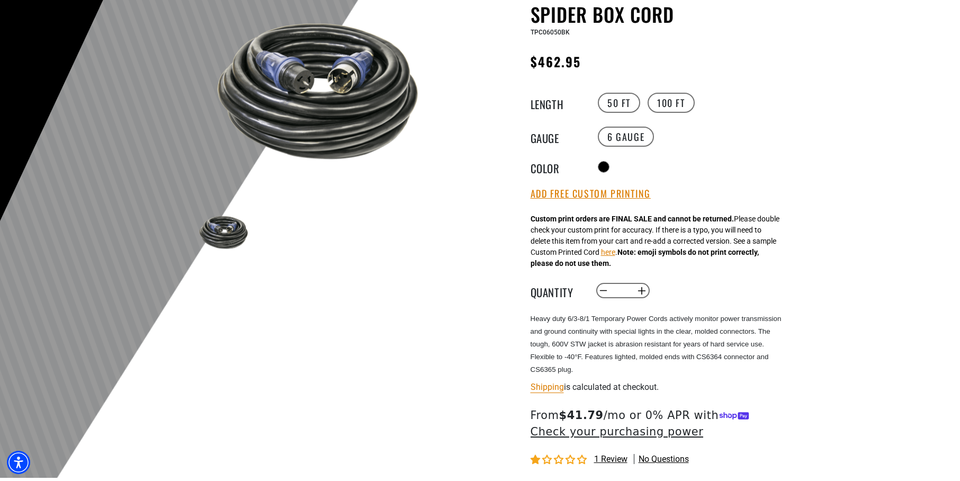
scroll to position [114, 0]
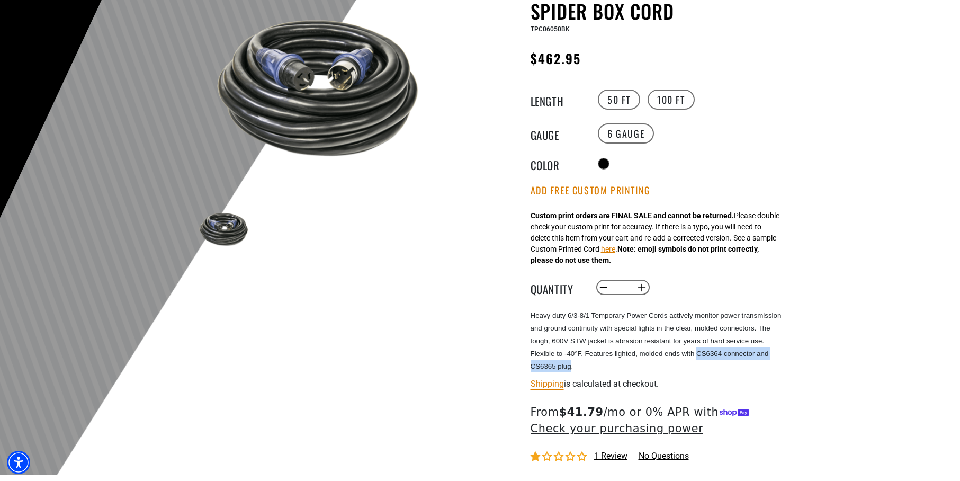
drag, startPoint x: 698, startPoint y: 353, endPoint x: 571, endPoint y: 369, distance: 127.6
click at [571, 369] on span "Heavy duty 6/3-8/1 Temporary Power Cords actively monitor power transmission an…" at bounding box center [655, 340] width 251 height 59
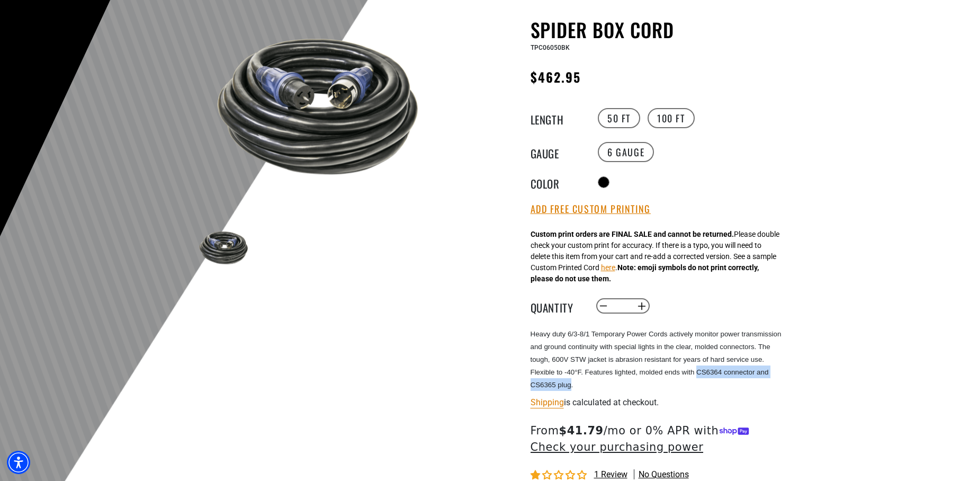
scroll to position [97, 0]
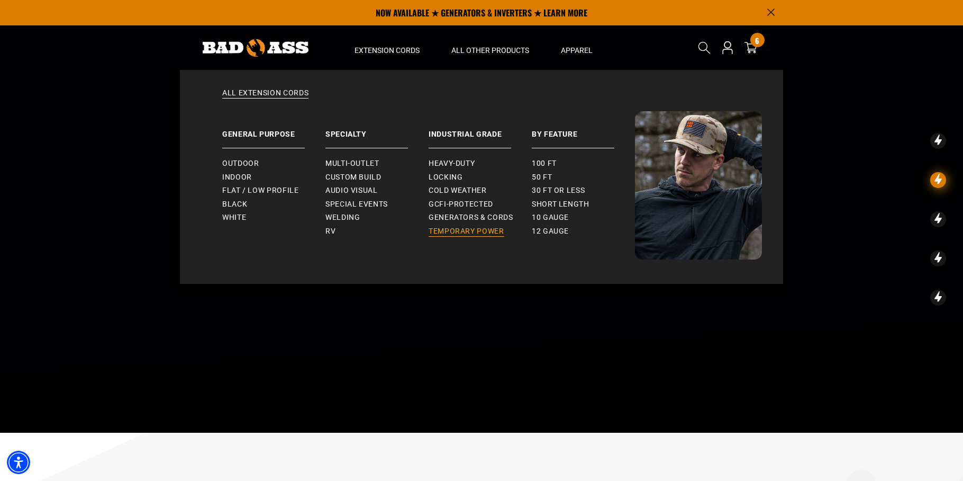
click at [450, 229] on span "Temporary Power" at bounding box center [467, 232] width 76 height 10
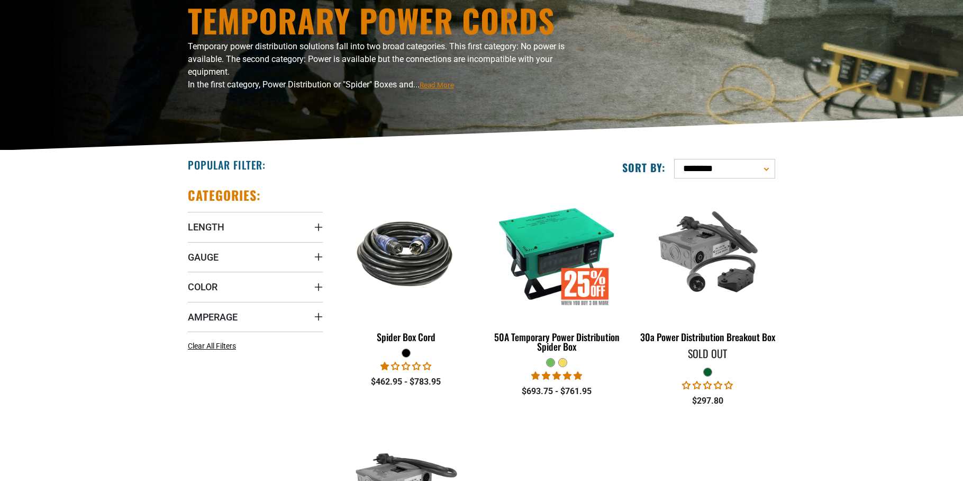
scroll to position [154, 0]
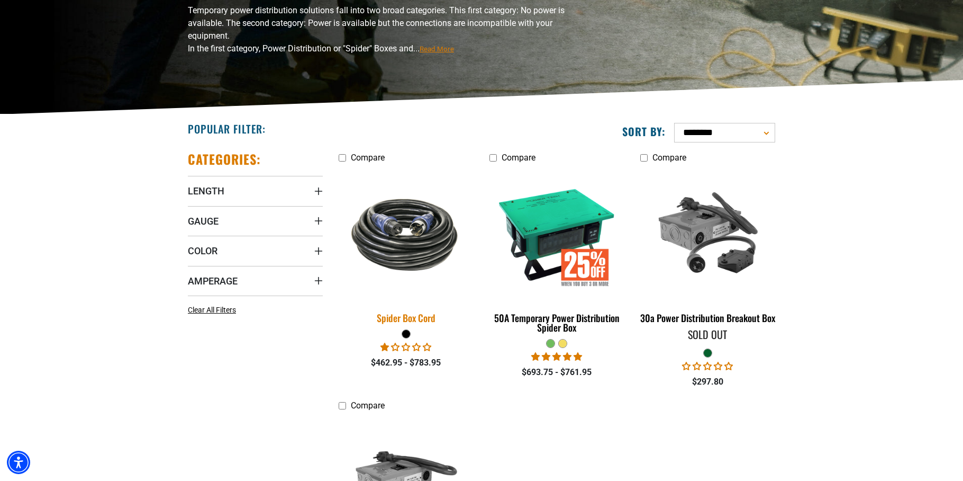
click at [405, 242] on img at bounding box center [406, 234] width 148 height 91
